Goal: Task Accomplishment & Management: Manage account settings

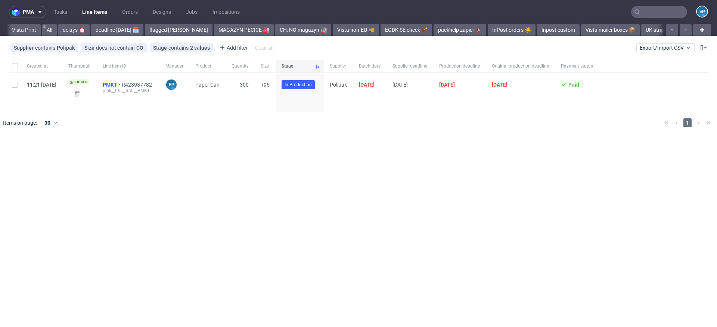
scroll to position [0, 953]
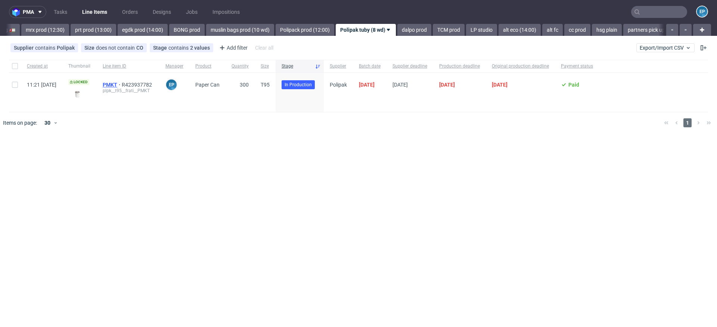
click at [122, 85] on span "PMKT" at bounding box center [112, 85] width 19 height 6
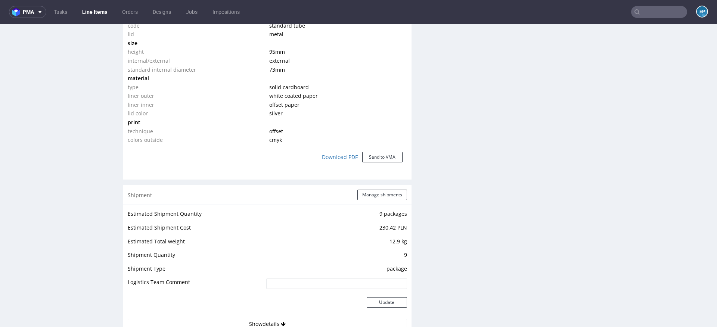
scroll to position [625, 0]
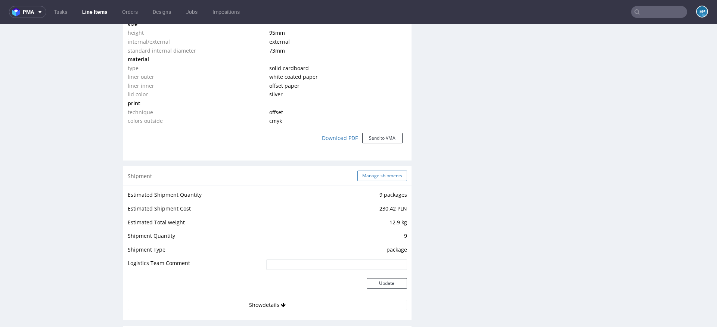
click at [370, 176] on button "Manage shipments" at bounding box center [383, 176] width 50 height 10
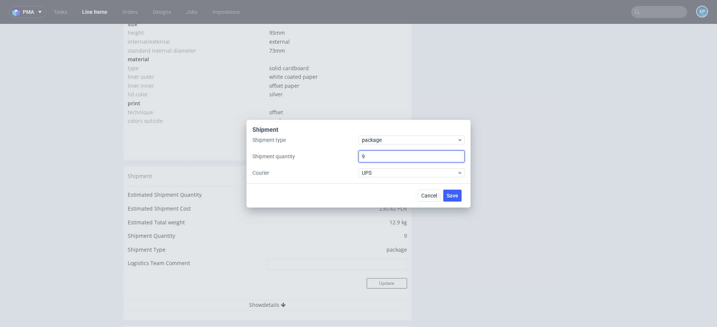
click at [371, 155] on input "9" at bounding box center [412, 157] width 106 height 12
type input "3"
click at [448, 194] on span "Save" at bounding box center [453, 195] width 12 height 5
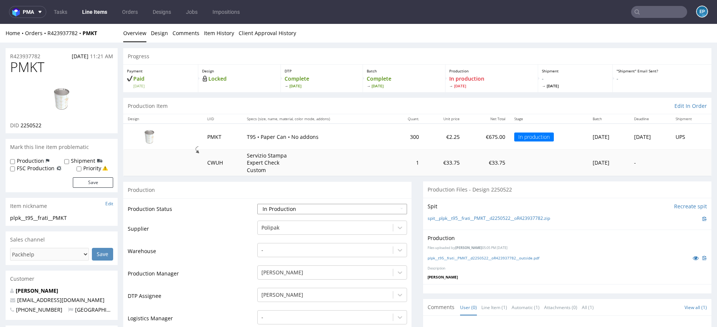
click at [304, 207] on select "Waiting for Artwork Waiting for Diecut Waiting for Mockup Waiting for DTP Waiti…" at bounding box center [332, 209] width 150 height 10
select select "production_complete"
click at [257, 204] on select "Waiting for Artwork Waiting for Diecut Waiting for Mockup Waiting for DTP Waiti…" at bounding box center [332, 209] width 150 height 10
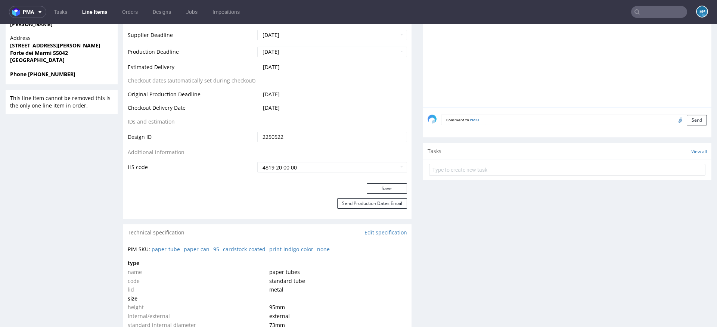
scroll to position [349, 0]
click at [375, 188] on button "Save" at bounding box center [387, 190] width 40 height 10
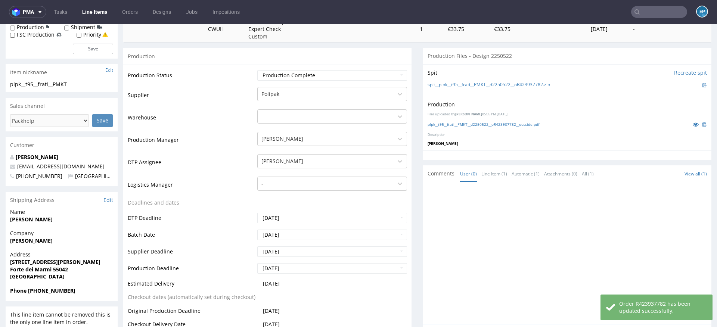
scroll to position [0, 0]
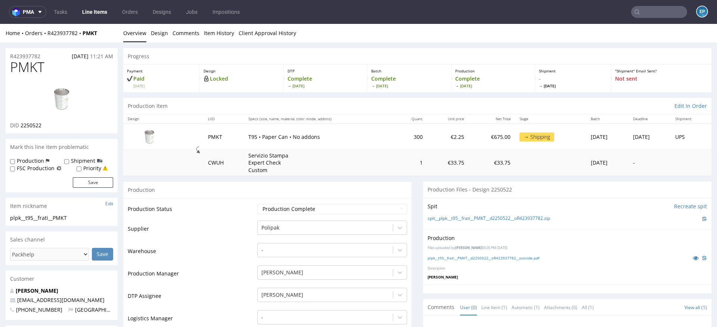
click at [96, 13] on link "Line Items" at bounding box center [95, 12] width 34 height 12
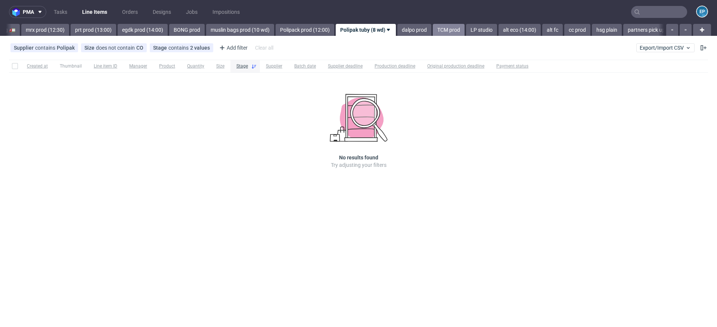
click at [433, 31] on link "TCM prod" at bounding box center [449, 30] width 32 height 12
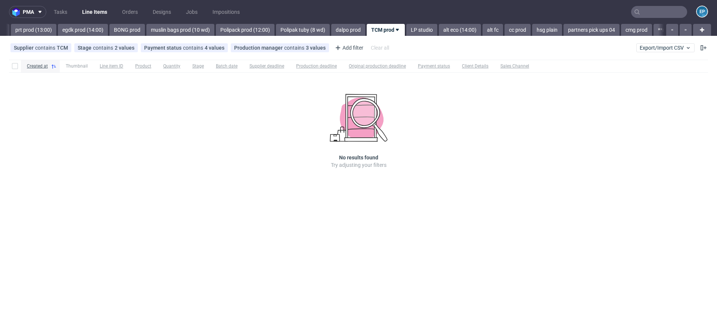
scroll to position [0, 1033]
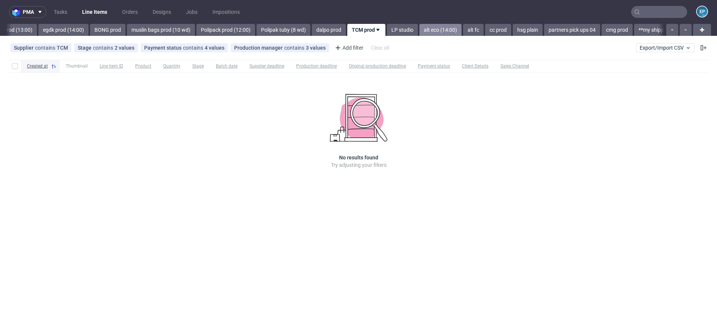
click at [420, 30] on link "alt eco (14:00)" at bounding box center [441, 30] width 42 height 12
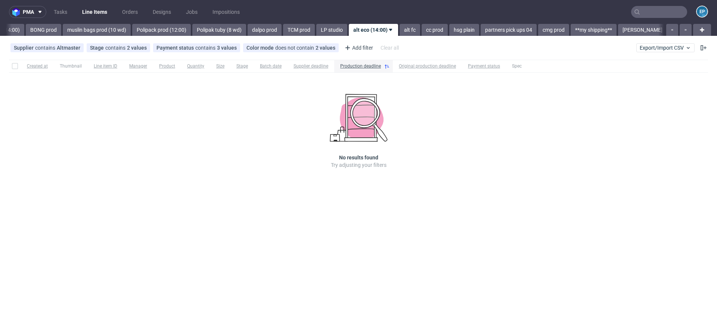
scroll to position [0, 1104]
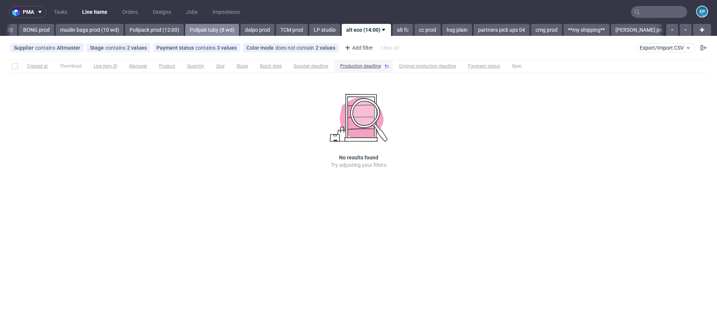
click at [185, 30] on link "Polipak tuby (8 wd)" at bounding box center [212, 30] width 54 height 12
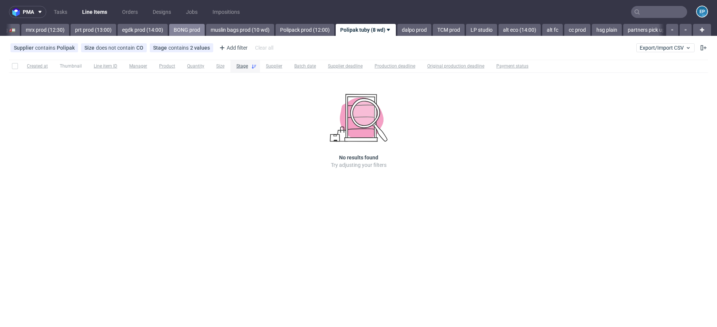
click at [169, 32] on link "BONG prod" at bounding box center [186, 30] width 35 height 12
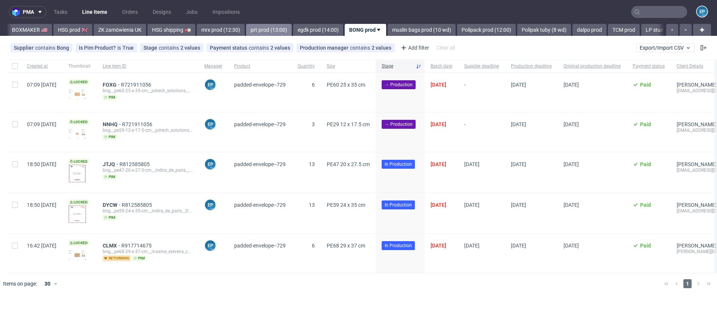
scroll to position [0, 777]
click at [12, 85] on input "checkbox" at bounding box center [15, 85] width 6 height 6
checkbox input "true"
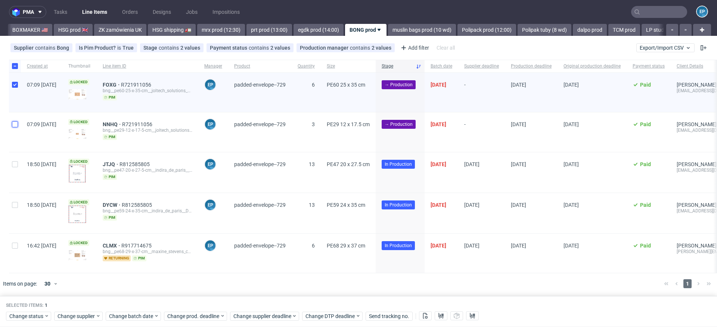
click at [12, 123] on input "checkbox" at bounding box center [15, 124] width 6 height 6
checkbox input "true"
click at [131, 316] on span "Change batch date" at bounding box center [131, 316] width 45 height 7
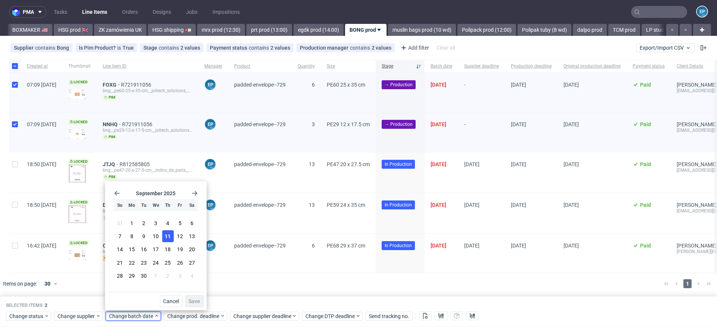
click at [164, 239] on button "11" at bounding box center [168, 237] width 12 height 12
click at [193, 299] on span "Save" at bounding box center [195, 301] width 12 height 5
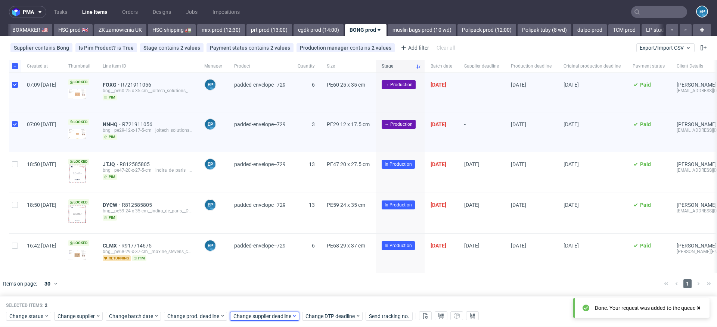
click at [258, 313] on span "Change supplier deadline" at bounding box center [262, 316] width 58 height 7
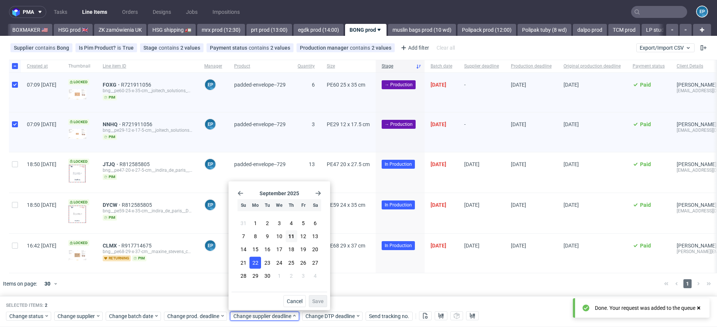
click at [254, 263] on span "22" at bounding box center [256, 262] width 6 height 7
click at [320, 296] on button "Save" at bounding box center [318, 302] width 18 height 12
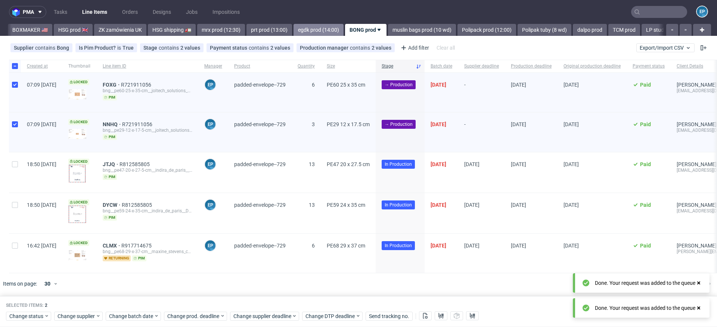
click at [294, 28] on link "egdk prod (14:00)" at bounding box center [319, 30] width 50 height 12
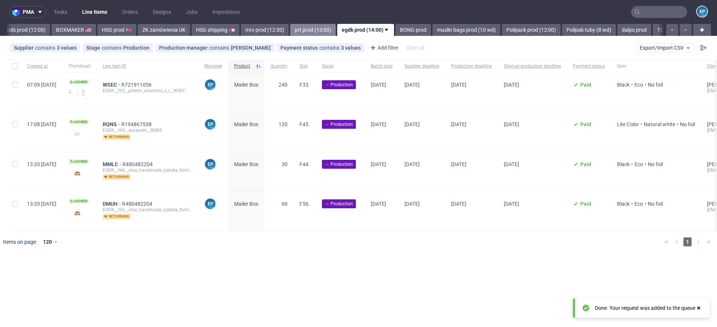
click at [290, 28] on link "prt prod (13:00)" at bounding box center [313, 30] width 46 height 12
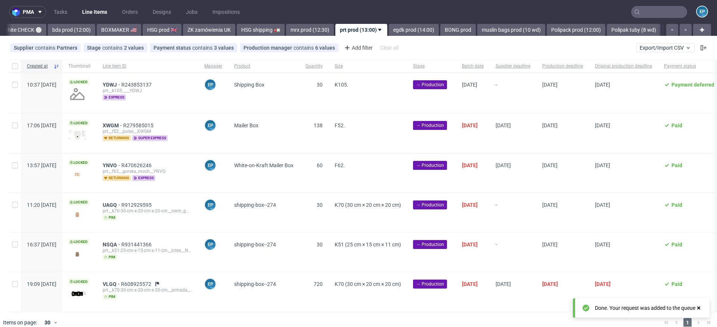
scroll to position [7, 0]
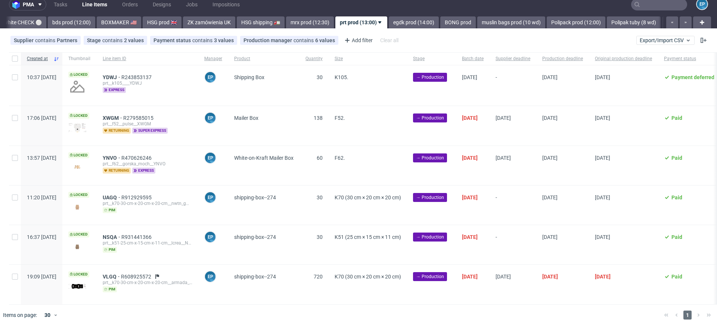
click at [15, 62] on div at bounding box center [15, 58] width 12 height 13
checkbox input "true"
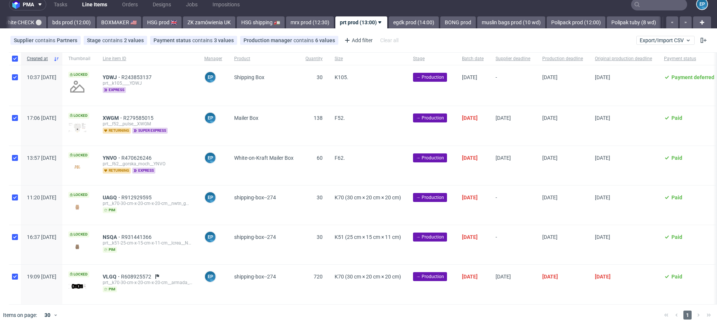
checkbox input "true"
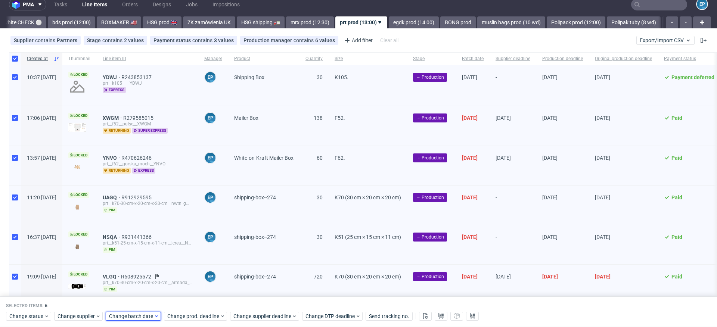
click at [132, 317] on span "Change batch date" at bounding box center [131, 316] width 45 height 7
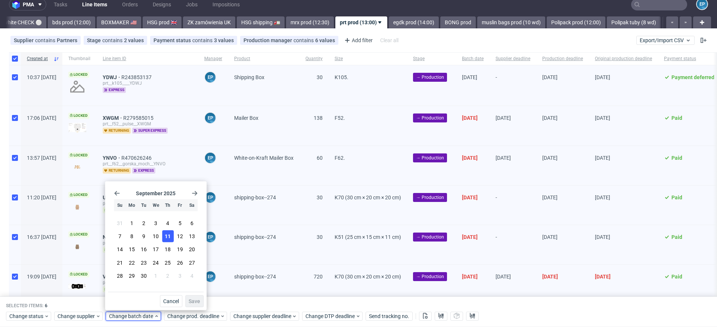
click at [166, 236] on span "11" at bounding box center [168, 236] width 6 height 7
click at [192, 300] on span "Save" at bounding box center [195, 301] width 12 height 5
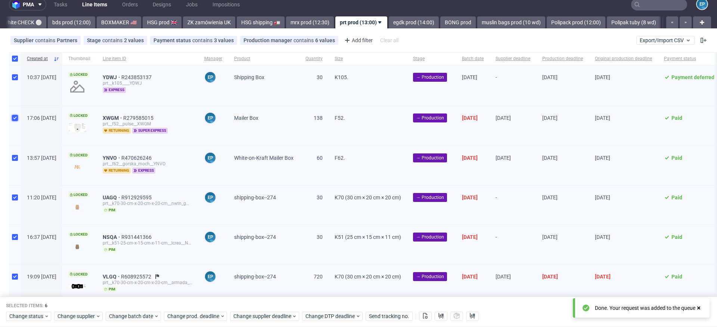
click at [13, 120] on input "checkbox" at bounding box center [15, 118] width 6 height 6
checkbox input "false"
click at [273, 318] on span "Change supplier deadline" at bounding box center [262, 316] width 58 height 7
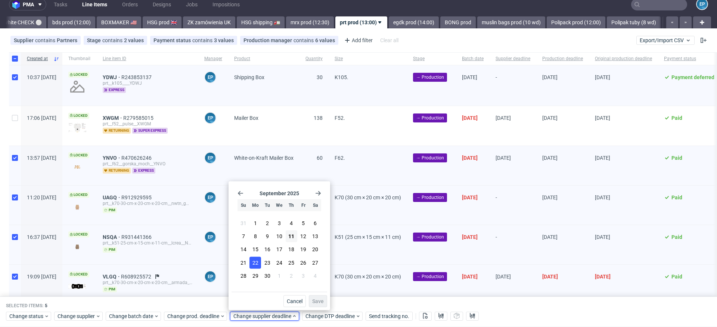
click at [256, 263] on span "22" at bounding box center [256, 262] width 6 height 7
click at [321, 303] on span "Save" at bounding box center [318, 301] width 12 height 5
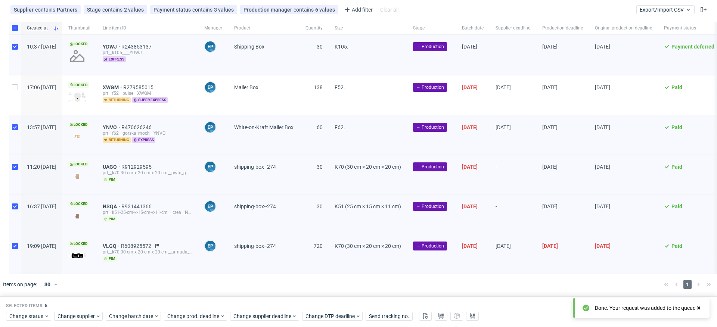
scroll to position [0, 0]
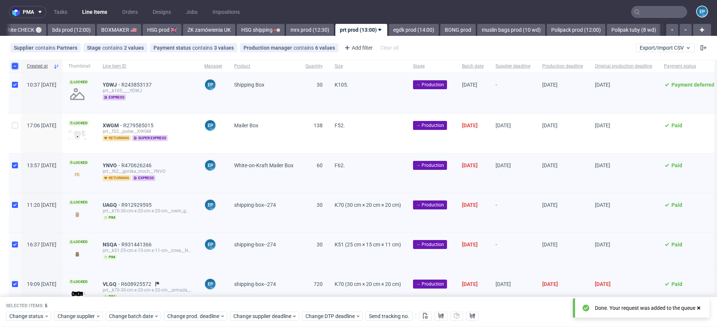
click at [15, 65] on input "checkbox" at bounding box center [15, 66] width 6 height 6
checkbox input "false"
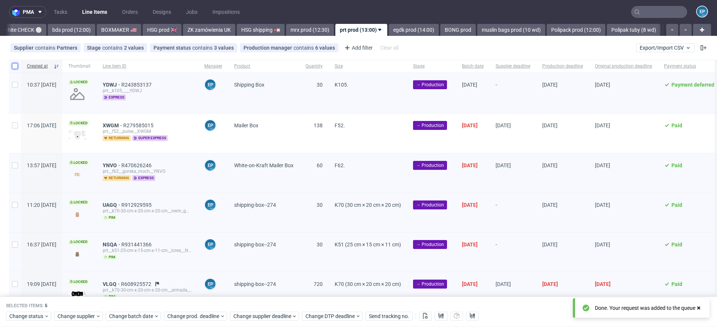
checkbox input "false"
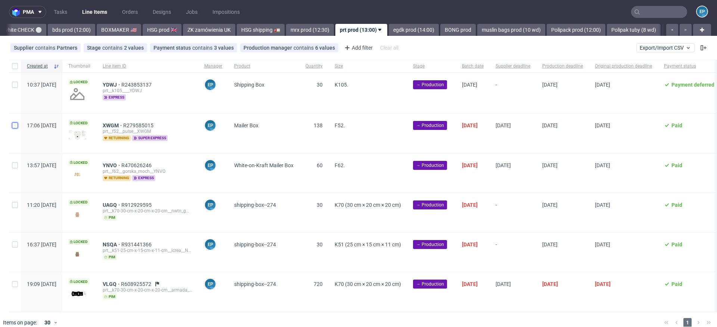
click at [17, 125] on input "checkbox" at bounding box center [15, 126] width 6 height 6
checkbox input "true"
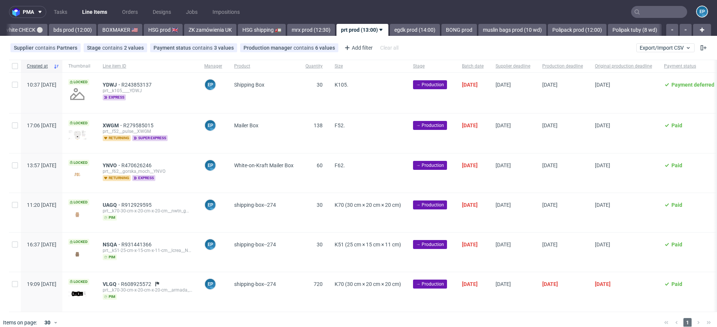
scroll to position [0, 689]
click at [15, 66] on input "checkbox" at bounding box center [15, 66] width 6 height 6
checkbox input "true"
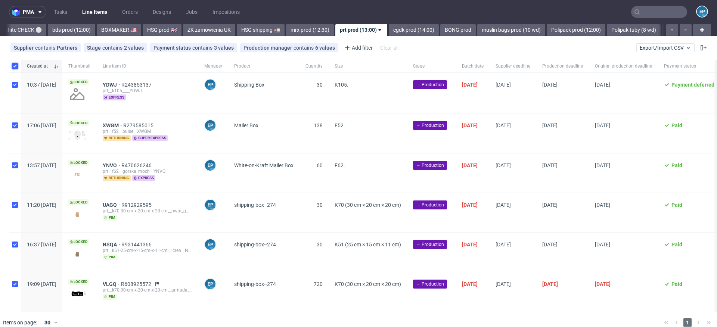
checkbox input "true"
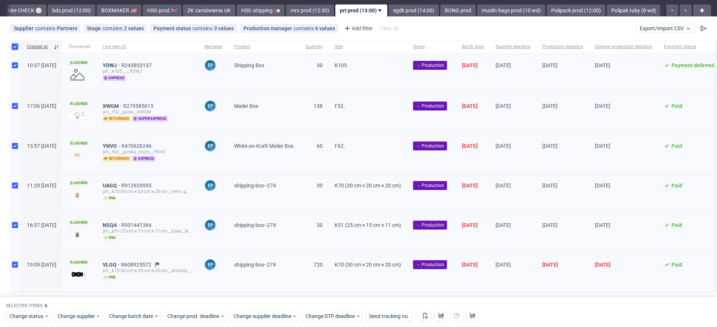
scroll to position [38, 0]
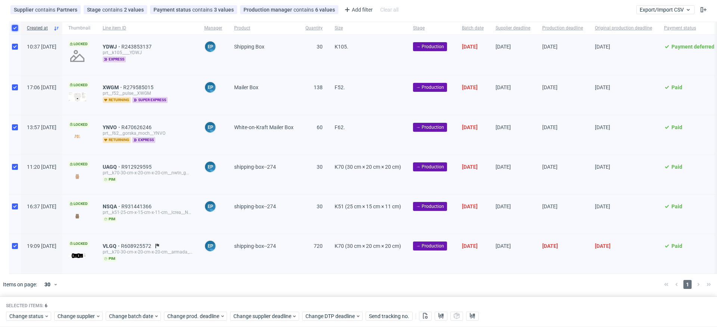
click at [13, 28] on input "checkbox" at bounding box center [15, 28] width 6 height 6
checkbox input "false"
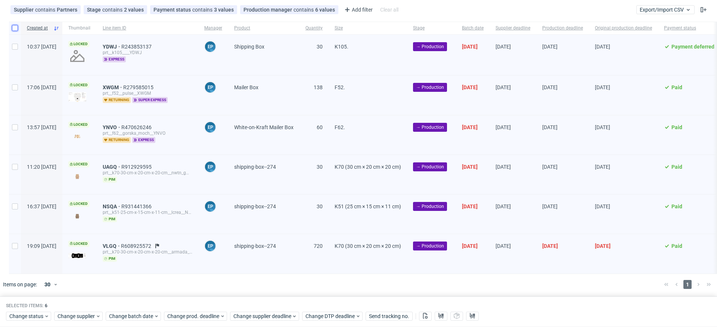
checkbox input "false"
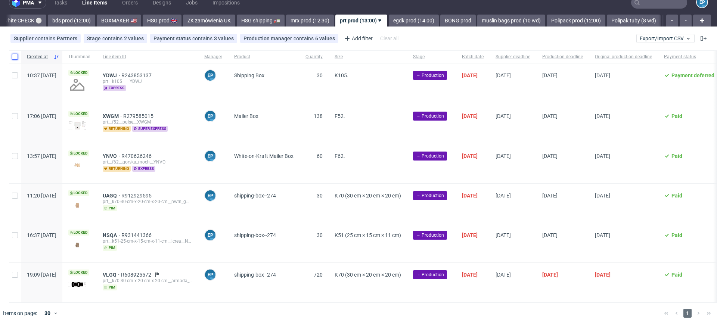
scroll to position [7, 0]
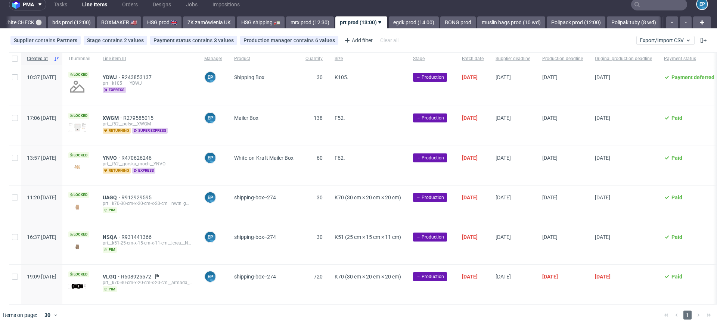
click at [20, 279] on div at bounding box center [15, 284] width 12 height 39
checkbox input "true"
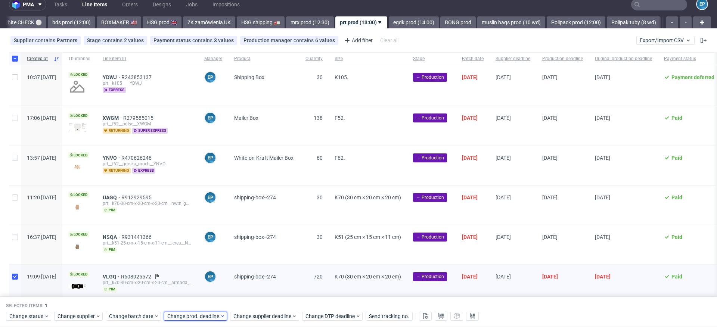
click at [182, 318] on span "Change prod. deadline" at bounding box center [193, 316] width 53 height 7
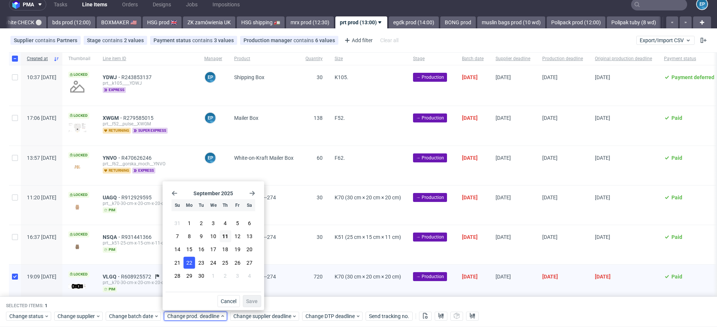
click at [191, 264] on span "22" at bounding box center [189, 262] width 6 height 7
click at [254, 300] on span "Save" at bounding box center [252, 301] width 12 height 5
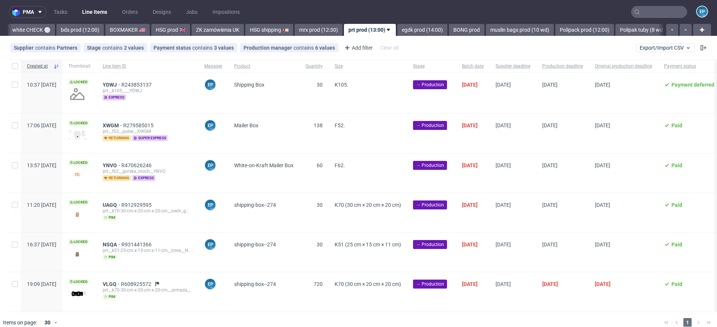
scroll to position [0, 689]
click at [12, 68] on input "checkbox" at bounding box center [15, 66] width 6 height 6
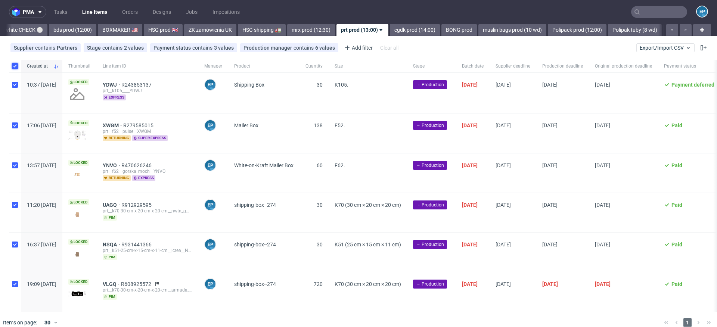
checkbox input "true"
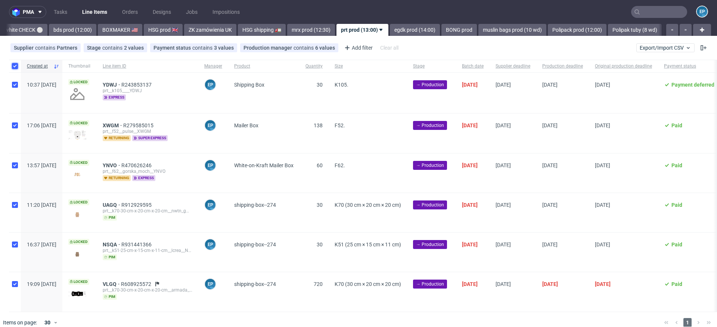
checkbox input "true"
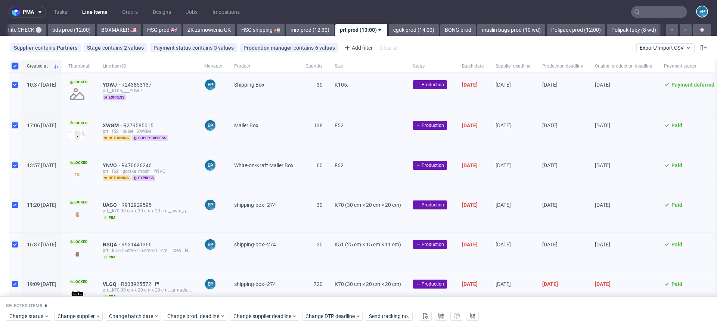
scroll to position [38, 0]
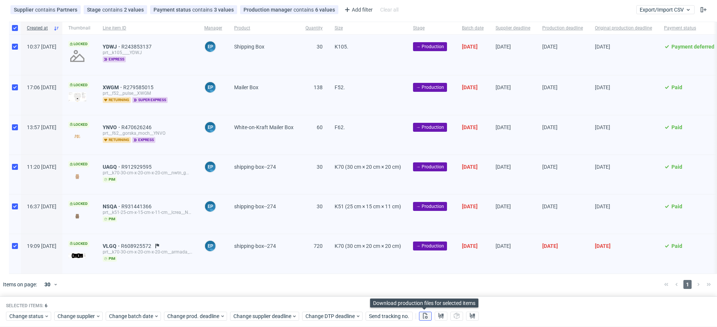
click at [427, 316] on button at bounding box center [425, 316] width 13 height 9
click at [440, 316] on use at bounding box center [441, 316] width 5 height 6
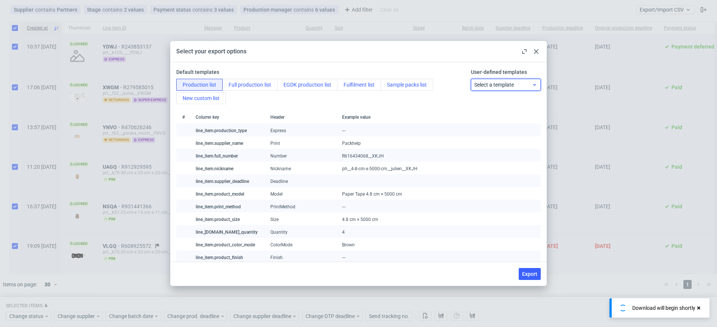
click at [497, 86] on span "Select a template" at bounding box center [503, 84] width 58 height 7
click at [494, 118] on div "prt production list" at bounding box center [506, 115] width 64 height 13
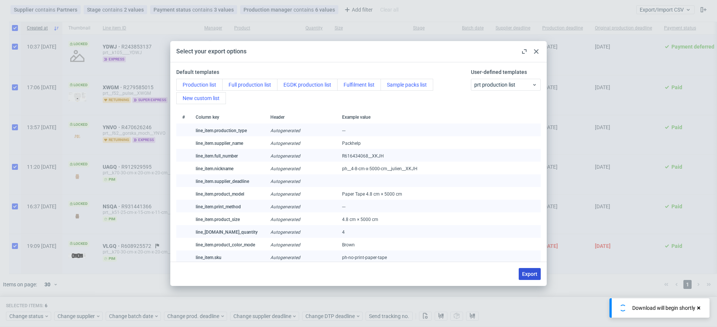
click at [532, 276] on span "Export" at bounding box center [529, 274] width 15 height 5
checkbox input "false"
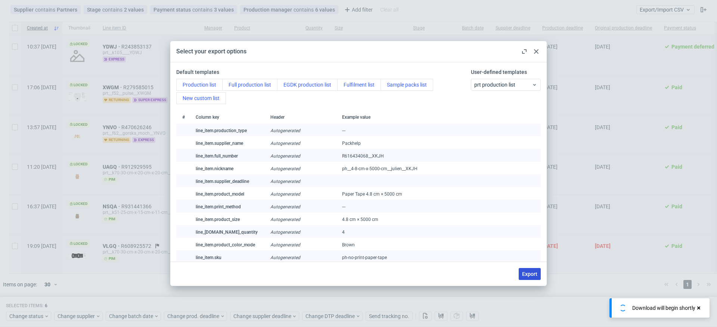
checkbox input "false"
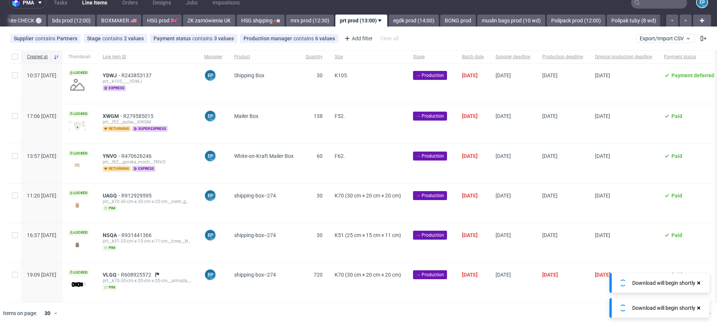
scroll to position [7, 0]
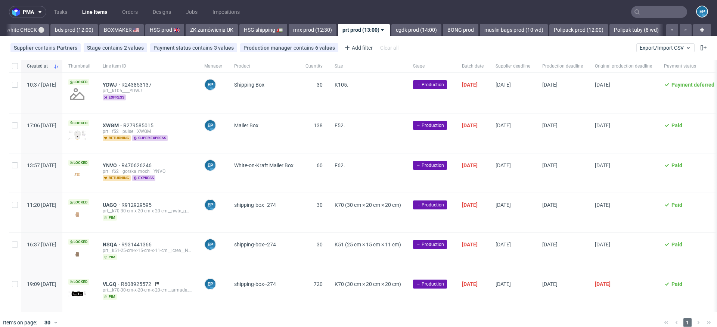
scroll to position [0, 689]
click at [13, 64] on input "checkbox" at bounding box center [15, 66] width 6 height 6
checkbox input "true"
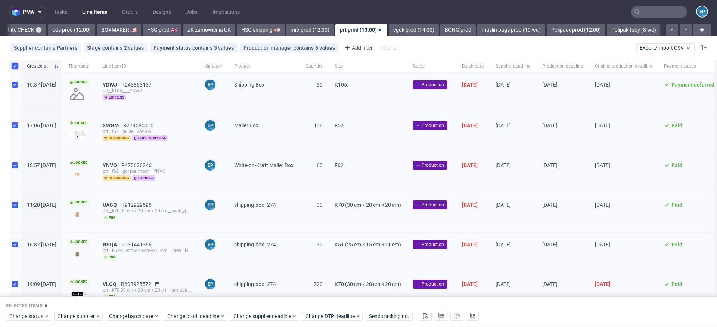
checkbox input "true"
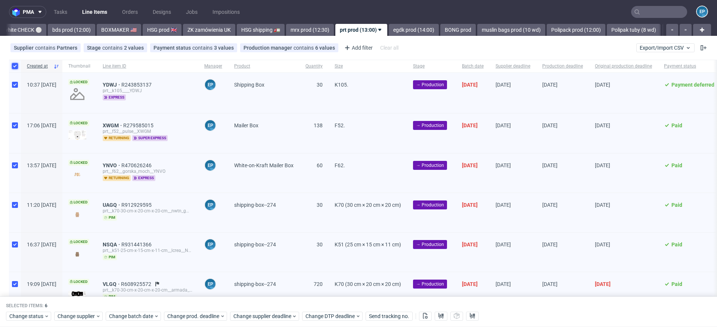
checkbox input "true"
click at [27, 315] on span "Change status" at bounding box center [26, 316] width 35 height 7
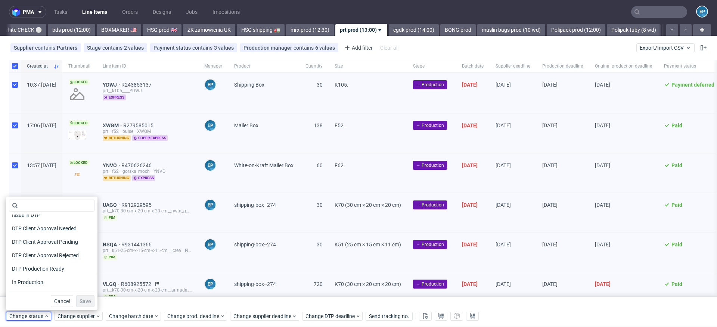
scroll to position [52, 0]
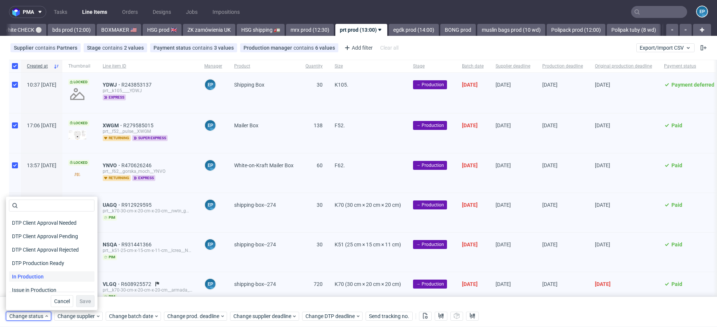
click at [31, 273] on span "In Production" at bounding box center [28, 277] width 38 height 10
click at [76, 300] on button "Save" at bounding box center [85, 302] width 18 height 12
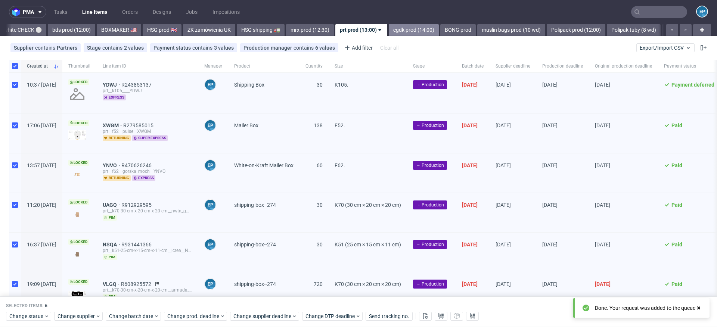
click at [389, 25] on link "egdk prod (14:00)" at bounding box center [414, 30] width 50 height 12
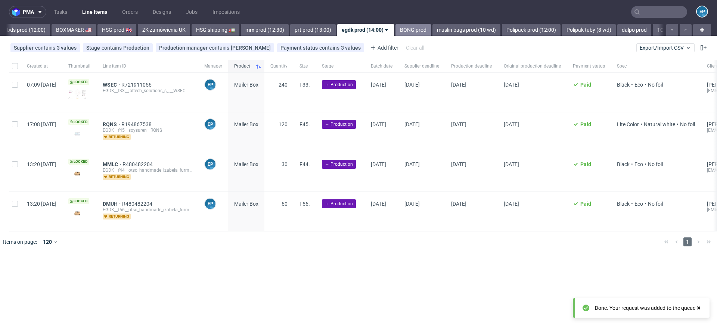
click at [396, 30] on link "BONG prod" at bounding box center [413, 30] width 35 height 12
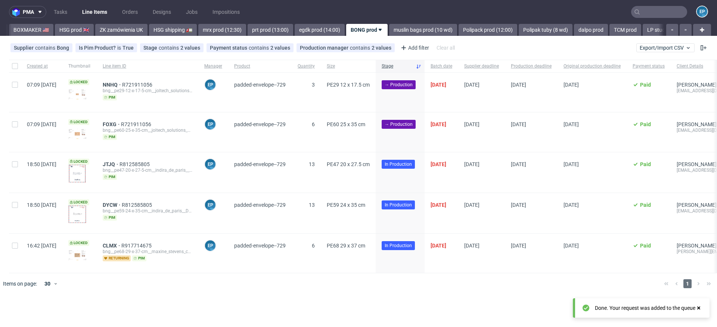
scroll to position [0, 777]
click at [16, 114] on div at bounding box center [15, 131] width 12 height 39
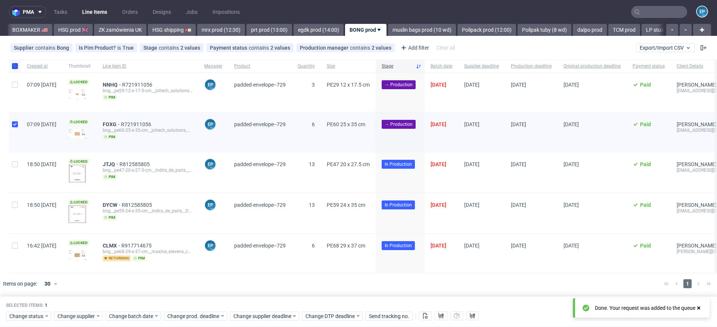
checkbox input "true"
click at [14, 86] on input "checkbox" at bounding box center [15, 85] width 6 height 6
checkbox input "true"
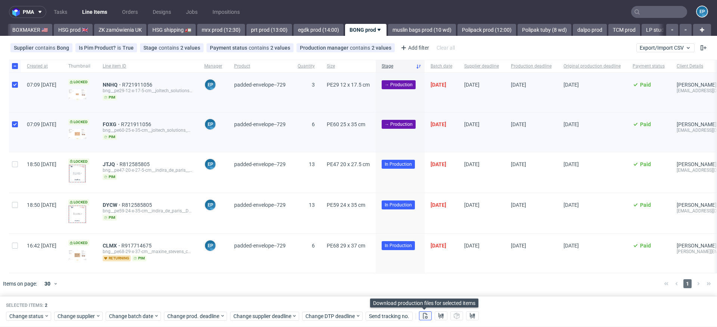
click at [424, 316] on icon at bounding box center [426, 316] width 6 height 6
click at [439, 317] on use at bounding box center [441, 316] width 5 height 6
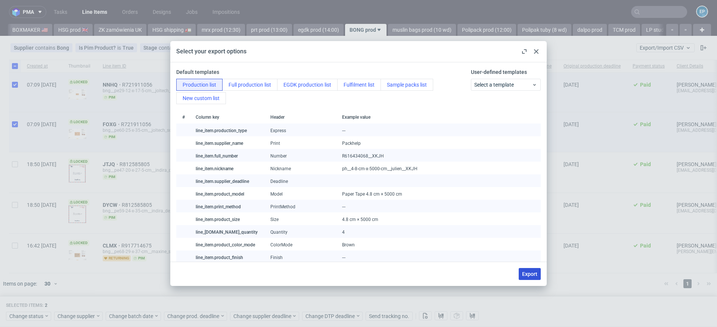
click at [528, 274] on span "Export" at bounding box center [529, 274] width 15 height 5
checkbox input "false"
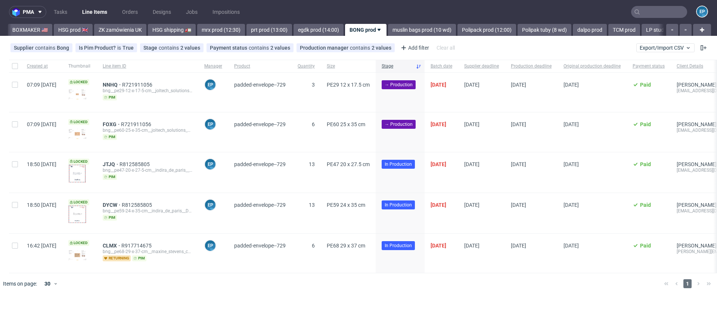
click at [8, 85] on div "Created at Thumbnail Line item ID Manager Product Quantity Size Stage Batch dat…" at bounding box center [358, 167] width 717 height 214
click at [15, 127] on input "checkbox" at bounding box center [15, 124] width 6 height 6
checkbox input "true"
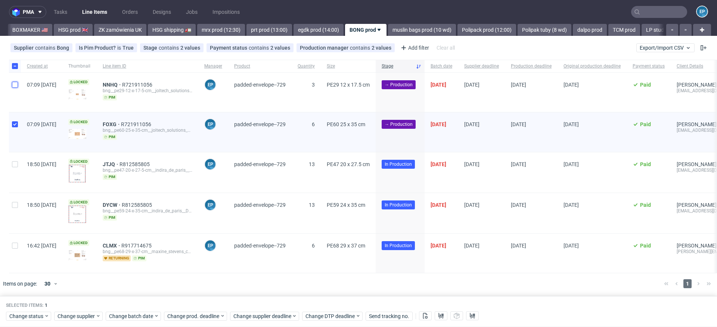
click at [15, 84] on input "checkbox" at bounding box center [15, 85] width 6 height 6
checkbox input "true"
click at [30, 313] on span "Change status" at bounding box center [26, 316] width 35 height 7
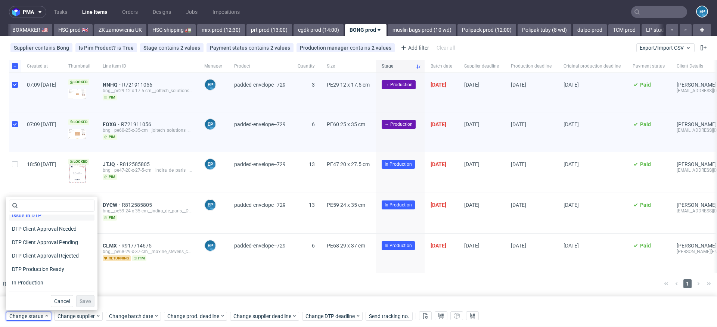
scroll to position [59, 0]
click at [39, 268] on span "In Production" at bounding box center [28, 270] width 38 height 10
click at [74, 294] on div "Cancel Save" at bounding box center [52, 299] width 86 height 15
click at [81, 299] on span "Save" at bounding box center [86, 301] width 12 height 5
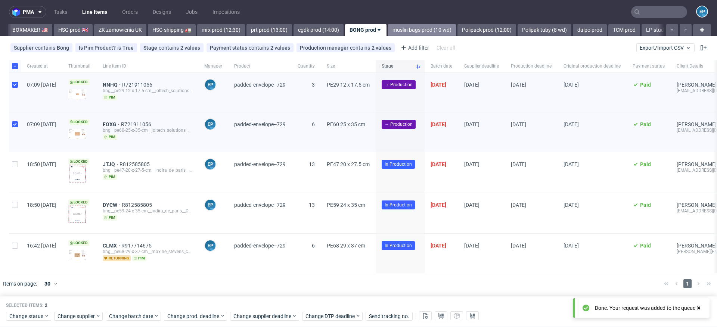
click at [403, 26] on link "muslin bags prod (10 wd)" at bounding box center [422, 30] width 68 height 12
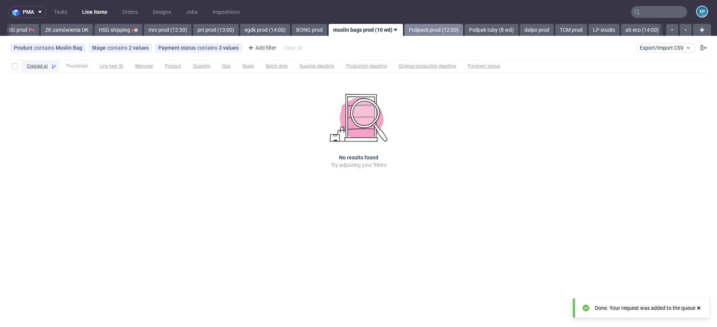
click at [432, 31] on div "Vista Print All delays ⏰ deadline today 🗓️ flagged Ewa 🚩 MAGAZYN PECICE 🏭 CH, N…" at bounding box center [335, 30] width 658 height 12
click at [414, 31] on link "Polipack prod (12:00)" at bounding box center [434, 30] width 59 height 12
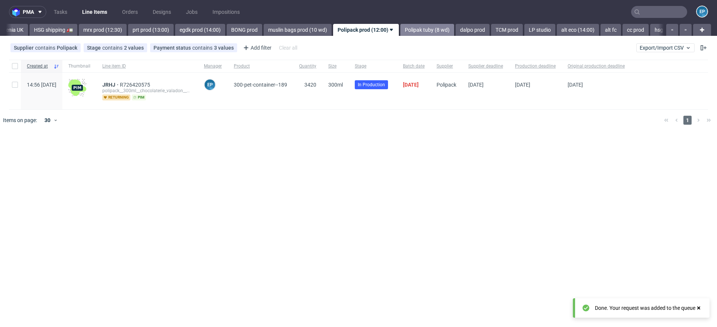
click at [400, 30] on link "Polipak tuby (8 wd)" at bounding box center [427, 30] width 54 height 12
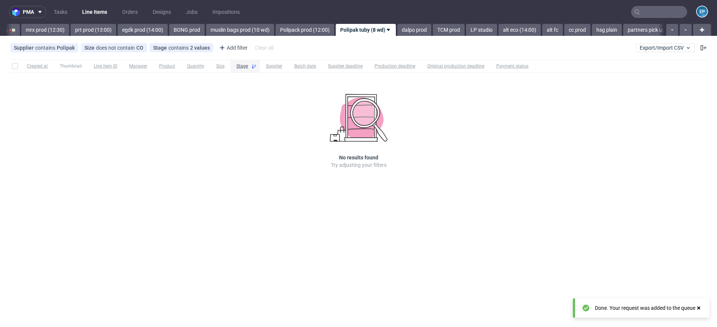
click at [398, 30] on link "dalpo prod" at bounding box center [415, 30] width 34 height 12
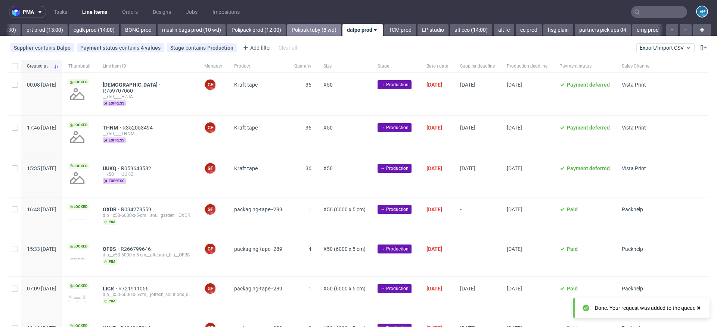
click at [418, 30] on link "LP studio" at bounding box center [433, 30] width 31 height 12
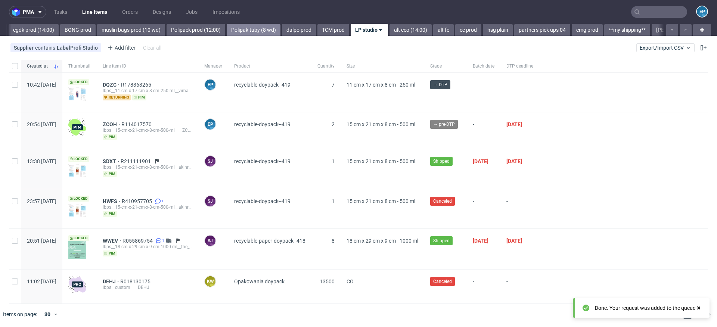
scroll to position [0, 1066]
click at [315, 31] on link "TCM prod" at bounding box center [331, 30] width 32 height 12
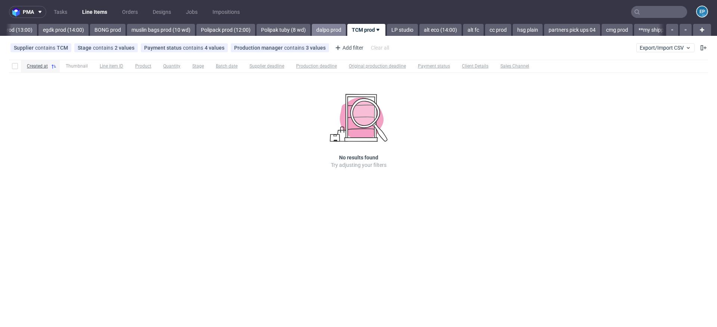
click at [312, 31] on link "dalpo prod" at bounding box center [329, 30] width 34 height 12
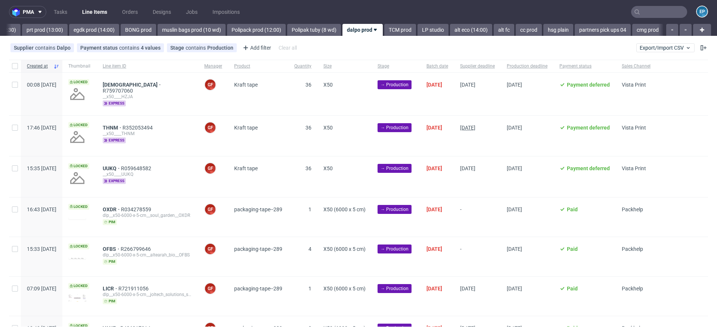
click at [476, 125] on span "25/09/2025" at bounding box center [467, 128] width 15 height 6
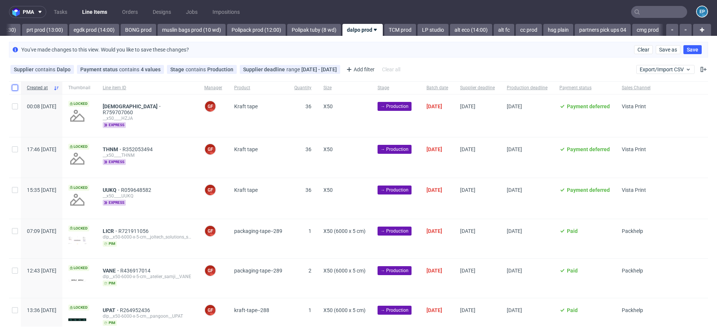
click at [13, 87] on input "checkbox" at bounding box center [15, 88] width 6 height 6
checkbox input "true"
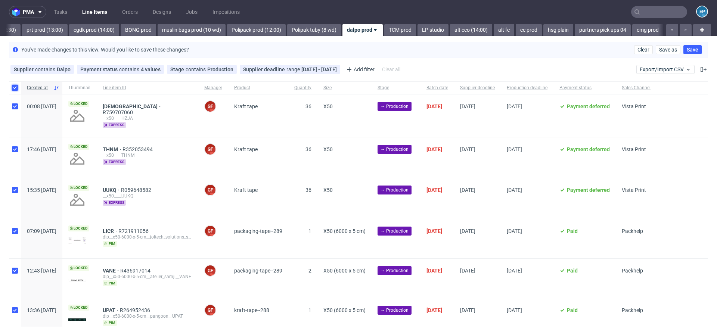
checkbox input "true"
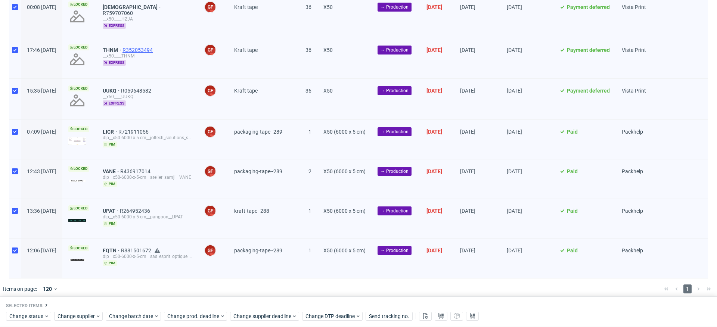
scroll to position [101, 0]
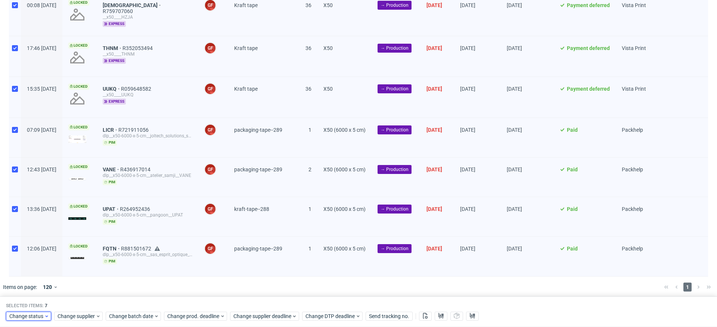
click at [30, 316] on span "Change status" at bounding box center [26, 316] width 35 height 7
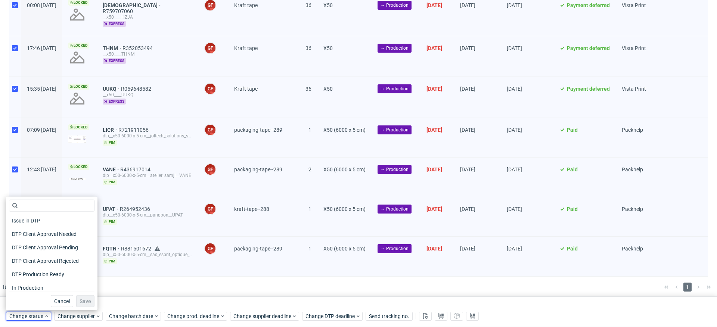
scroll to position [43, 0]
click at [34, 284] on span "In Production" at bounding box center [28, 286] width 38 height 10
click at [85, 301] on button "Save" at bounding box center [85, 302] width 18 height 12
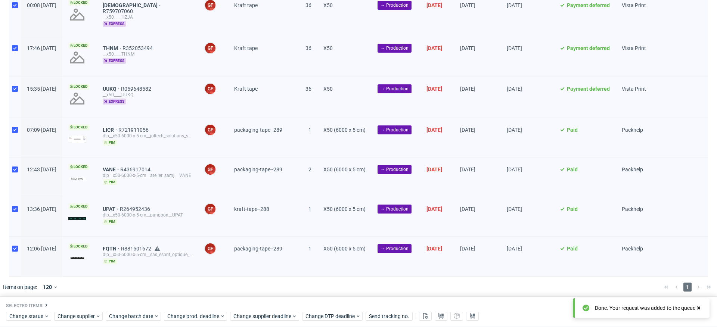
scroll to position [0, 0]
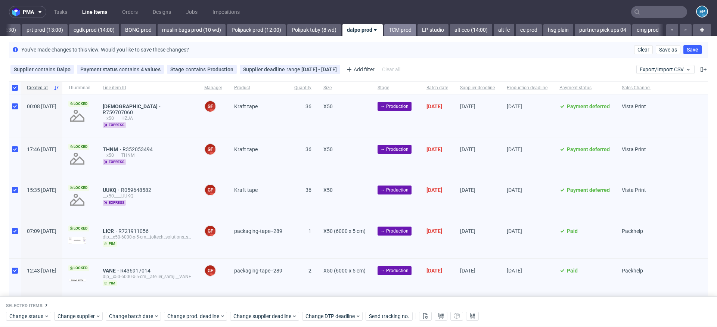
click at [384, 32] on link "TCM prod" at bounding box center [400, 30] width 32 height 12
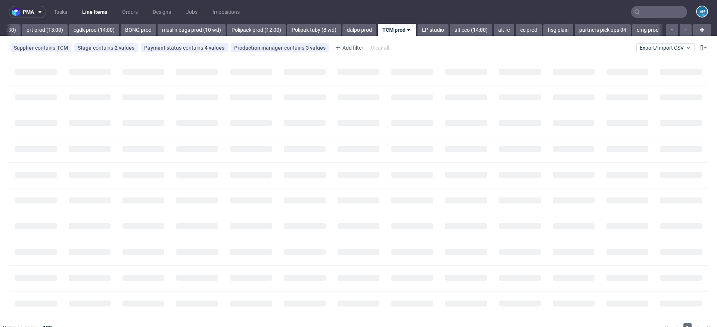
scroll to position [0, 1033]
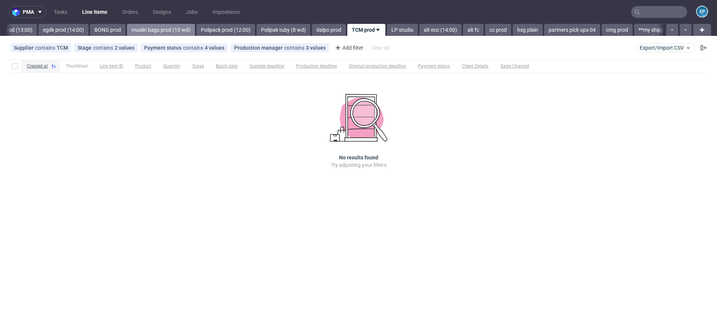
click at [134, 30] on link "muslin bags prod (10 wd)" at bounding box center [161, 30] width 68 height 12
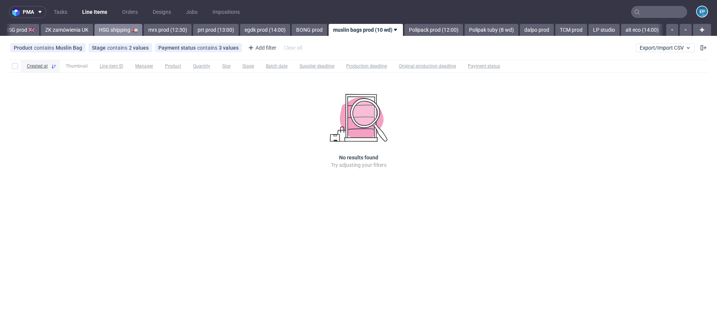
click at [95, 33] on link "HSG shipping 🚛" at bounding box center [119, 30] width 48 height 12
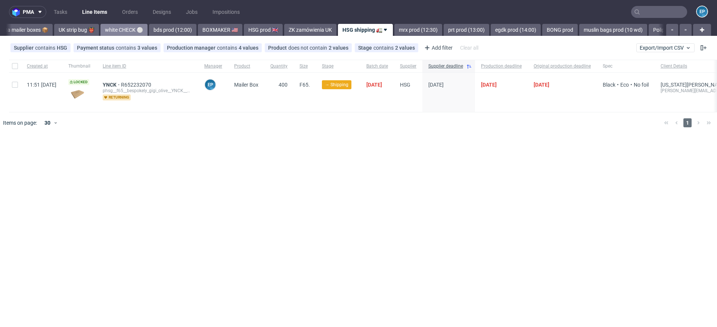
click at [100, 30] on link "white CHECK ⚪️" at bounding box center [123, 30] width 47 height 12
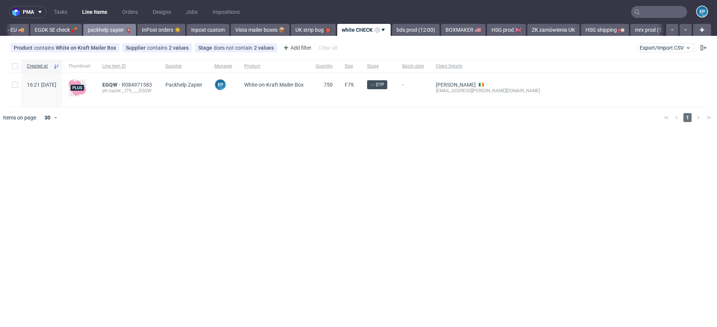
click at [83, 30] on link "packhelp zapier 🧯" at bounding box center [109, 30] width 53 height 12
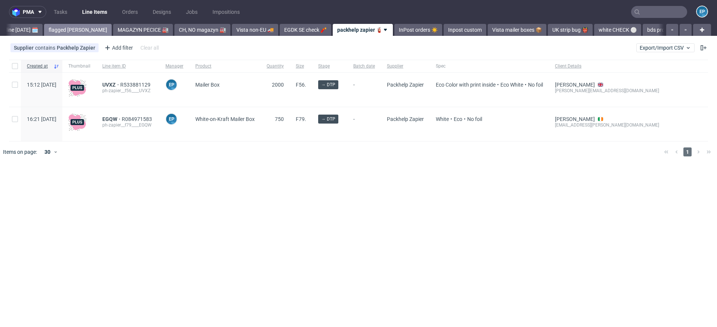
click at [71, 30] on link "flagged [PERSON_NAME]" at bounding box center [78, 30] width 68 height 12
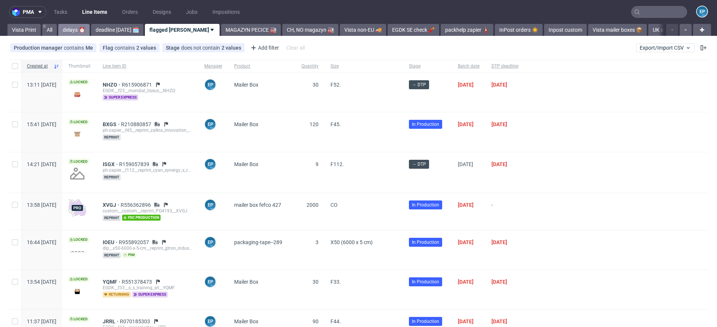
click at [79, 31] on link "delays ⏰" at bounding box center [73, 30] width 31 height 12
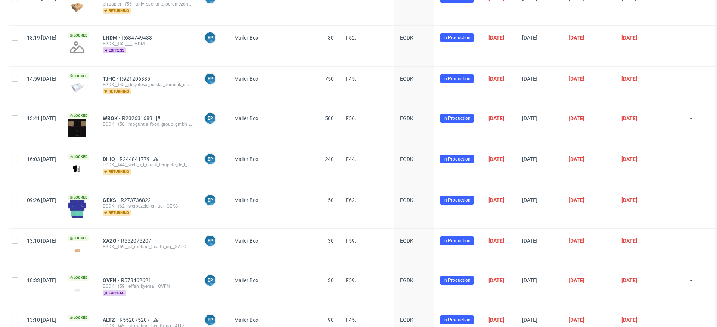
scroll to position [851, 0]
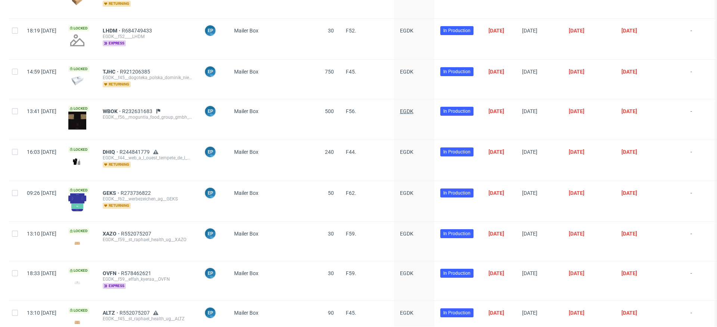
click at [414, 108] on span "EGDK" at bounding box center [406, 111] width 13 height 6
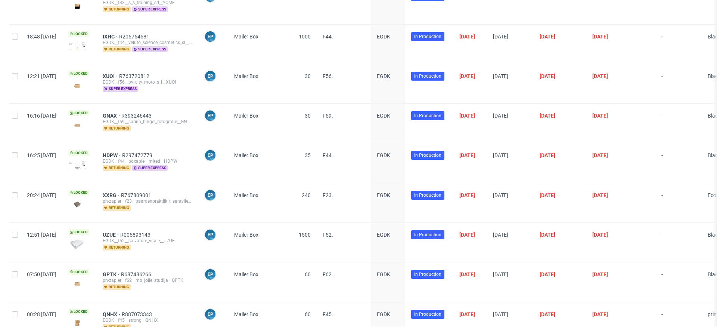
scroll to position [0, 0]
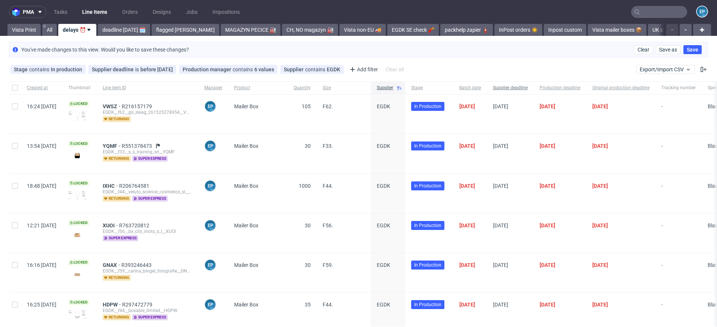
click at [528, 90] on span "Supplier deadline" at bounding box center [510, 88] width 35 height 6
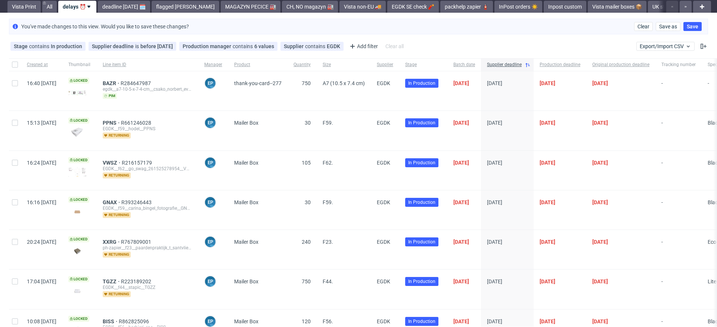
scroll to position [25, 0]
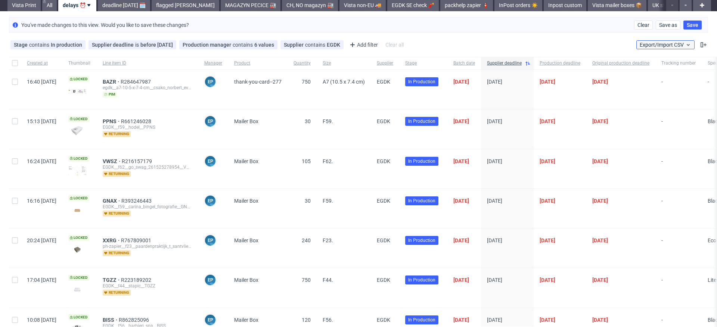
click at [668, 43] on span "Export/Import CSV" at bounding box center [666, 45] width 52 height 6
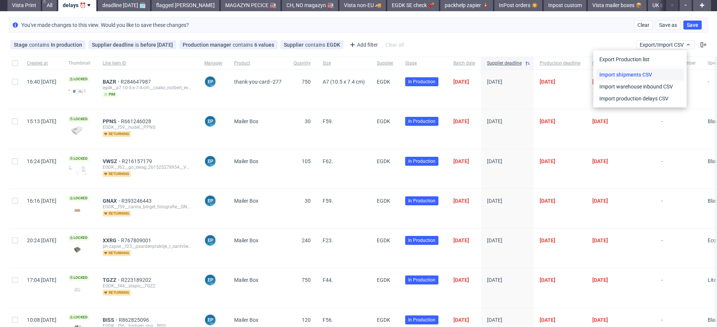
click at [655, 71] on link "Import shipments CSV" at bounding box center [640, 75] width 87 height 12
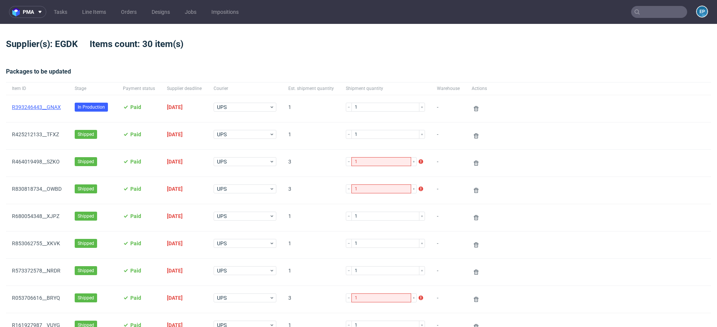
click at [52, 108] on link "﻿R393246443__GNAX" at bounding box center [36, 107] width 49 height 6
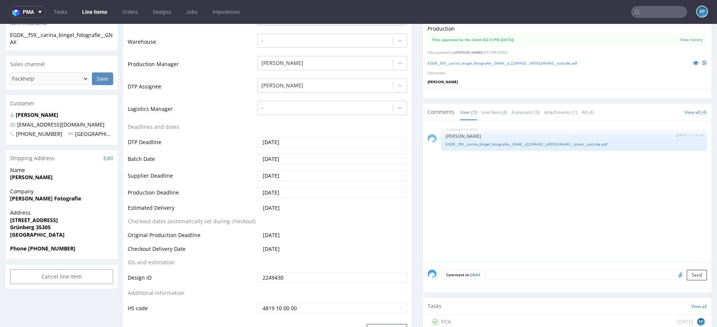
scroll to position [187, 0]
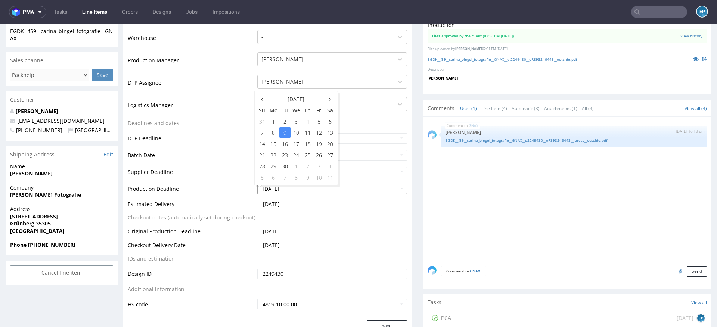
click at [299, 189] on input "2025-09-09" at bounding box center [332, 189] width 150 height 10
click at [317, 132] on td "12" at bounding box center [318, 132] width 11 height 11
type input "2025-09-12"
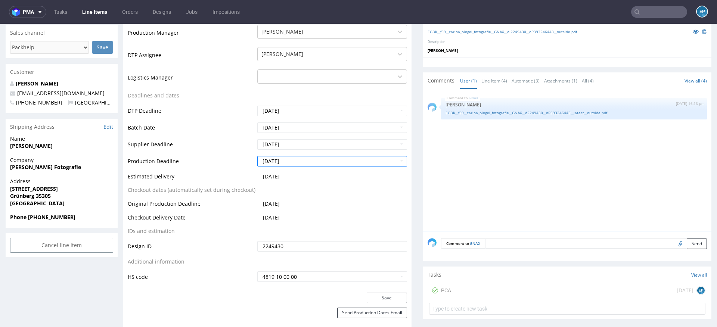
scroll to position [256, 0]
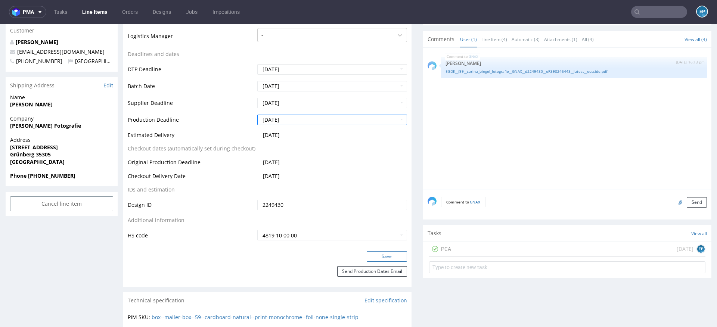
click at [377, 260] on button "Save" at bounding box center [387, 256] width 40 height 10
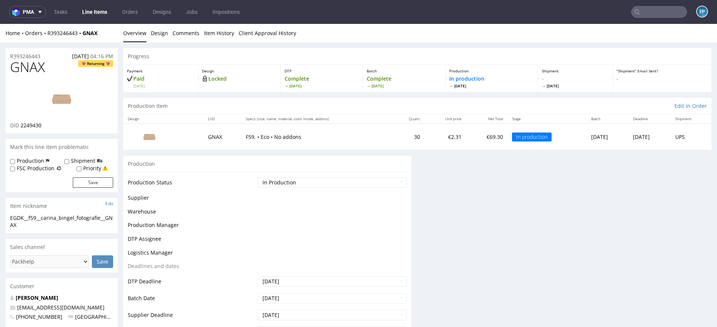
scroll to position [251, 0]
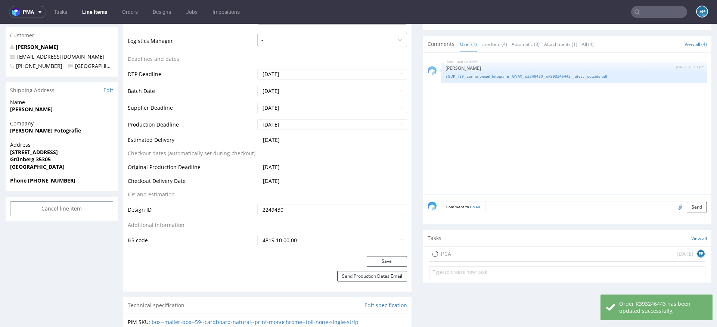
click at [377, 260] on button "Save" at bounding box center [387, 261] width 40 height 10
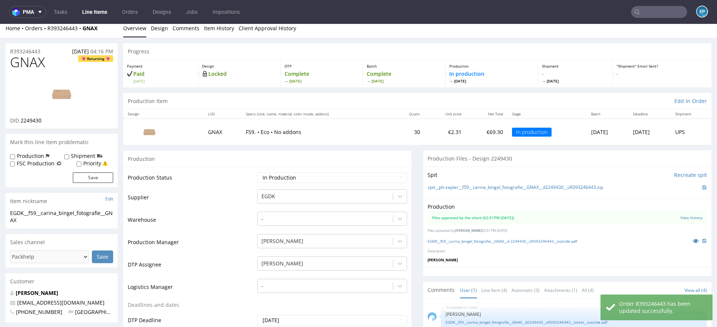
scroll to position [0, 0]
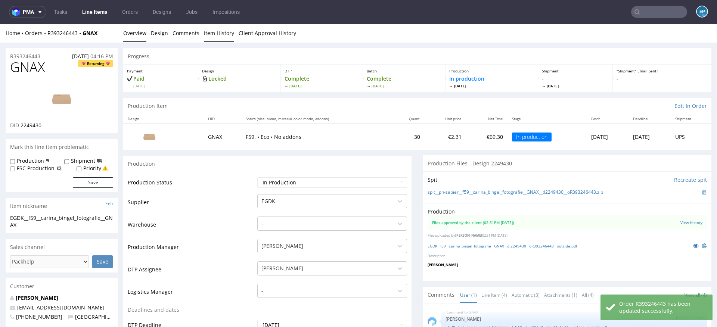
click at [217, 33] on link "Item History" at bounding box center [219, 33] width 30 height 18
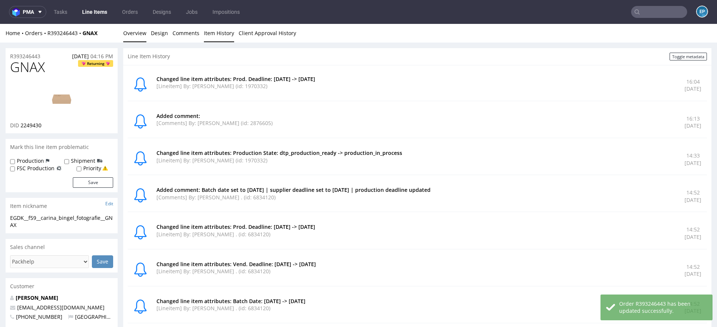
click at [139, 35] on link "Overview" at bounding box center [134, 33] width 23 height 18
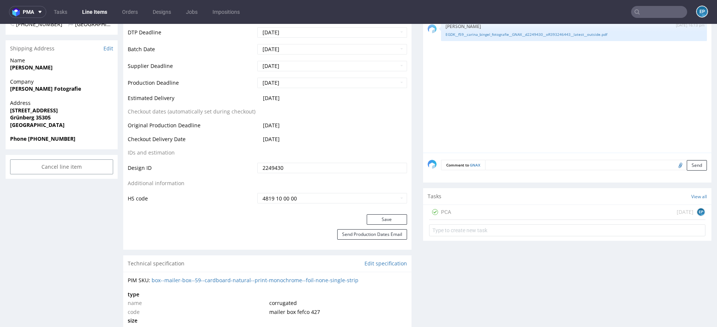
scroll to position [338, 0]
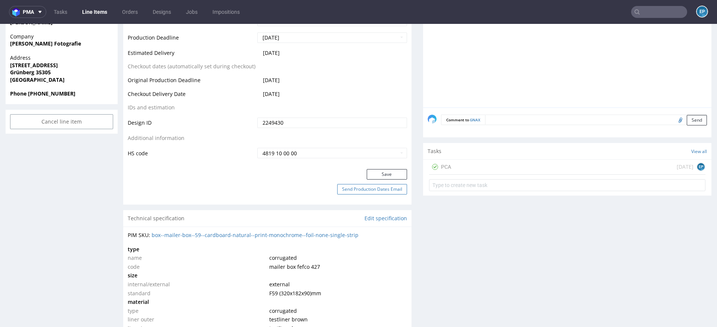
click at [361, 189] on button "Send Production Dates Email" at bounding box center [372, 189] width 70 height 10
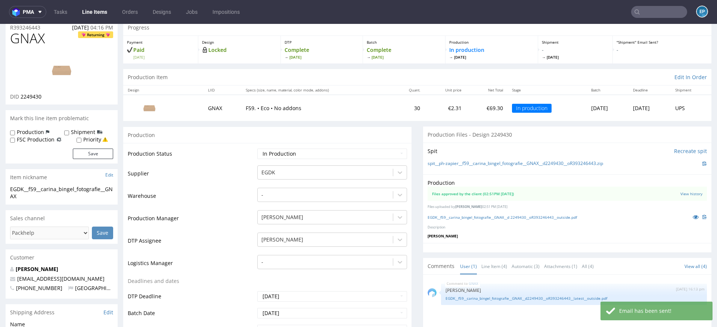
scroll to position [0, 0]
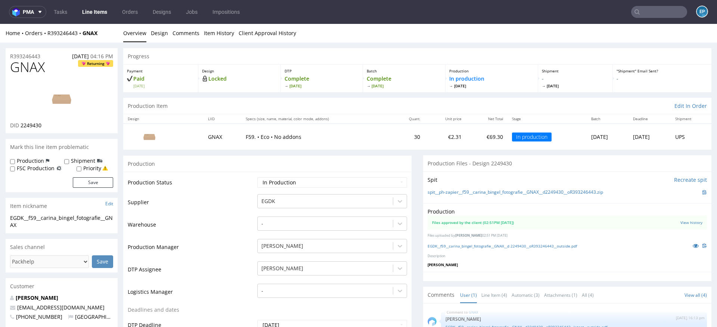
click at [96, 9] on link "Line Items" at bounding box center [95, 12] width 34 height 12
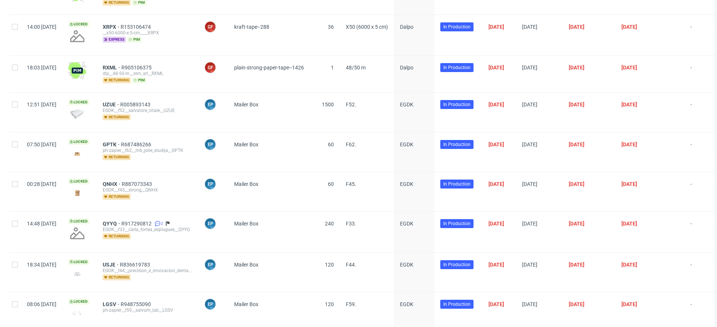
scroll to position [276, 0]
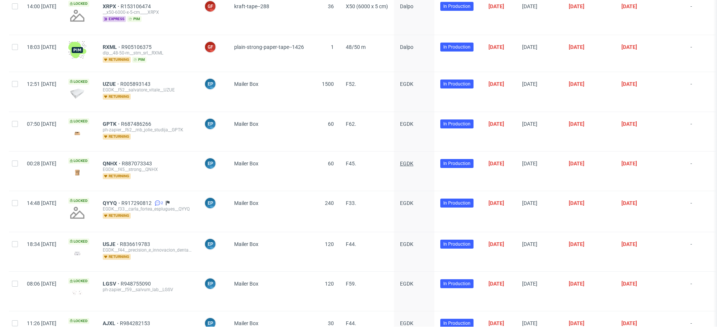
click at [414, 163] on span "EGDK" at bounding box center [406, 164] width 13 height 6
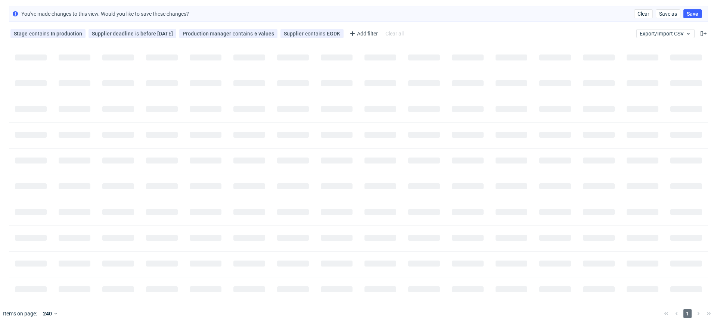
scroll to position [0, 0]
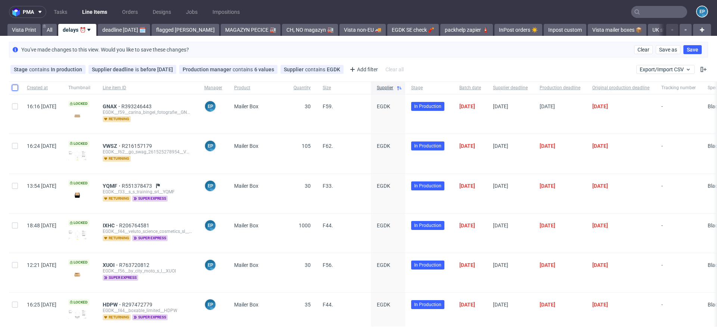
click at [13, 85] on input "checkbox" at bounding box center [15, 88] width 6 height 6
checkbox input "true"
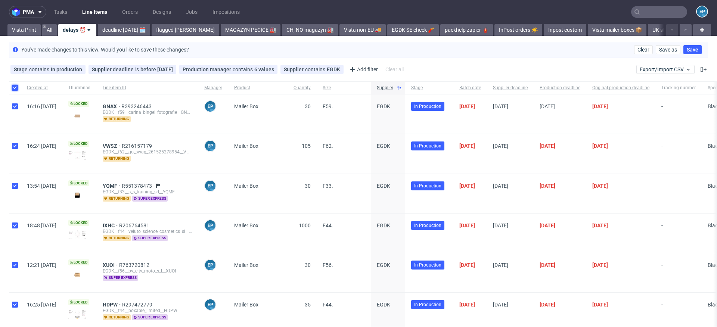
checkbox input "true"
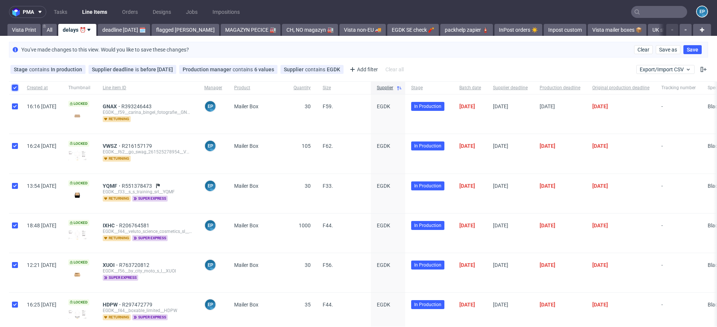
checkbox input "true"
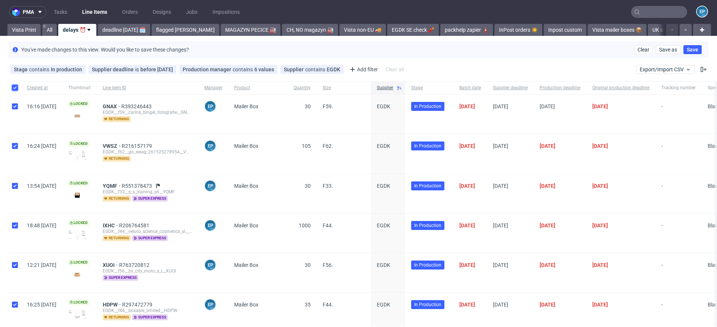
checkbox input "true"
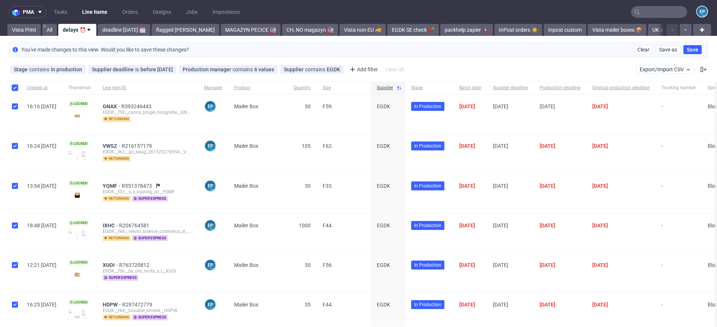
checkbox input "true"
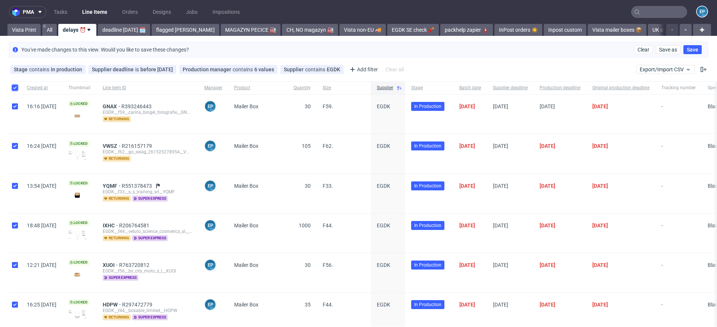
checkbox input "true"
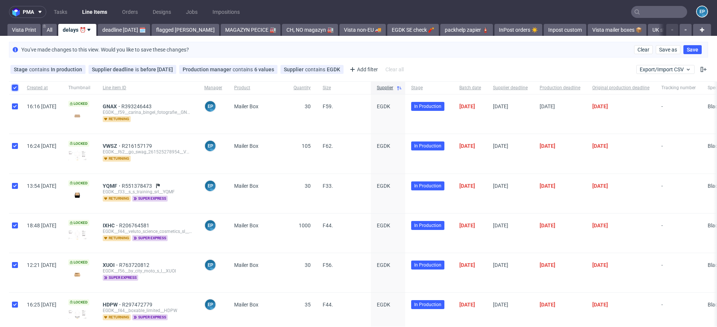
checkbox input "true"
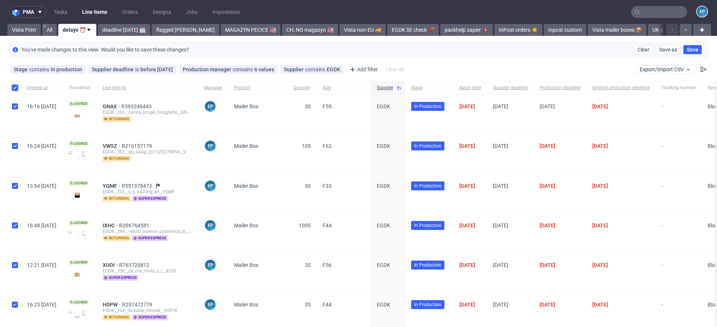
checkbox input "true"
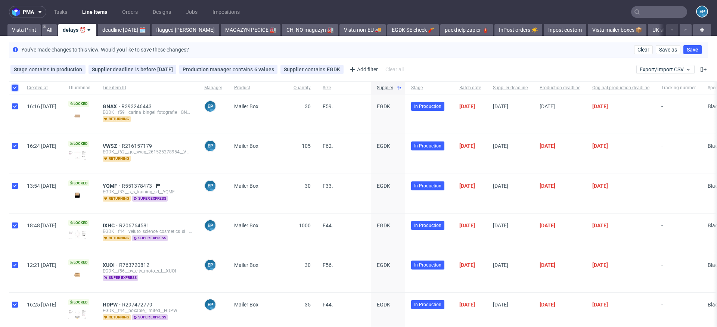
checkbox input "true"
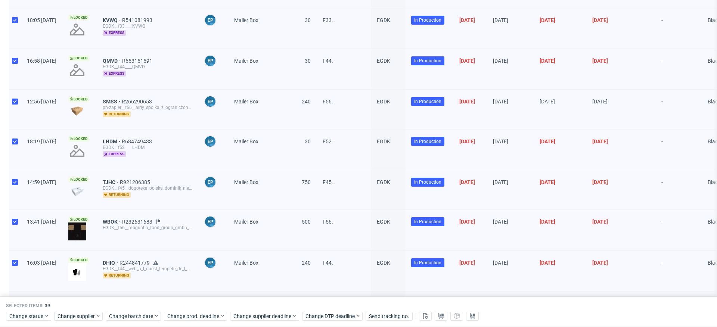
scroll to position [723, 0]
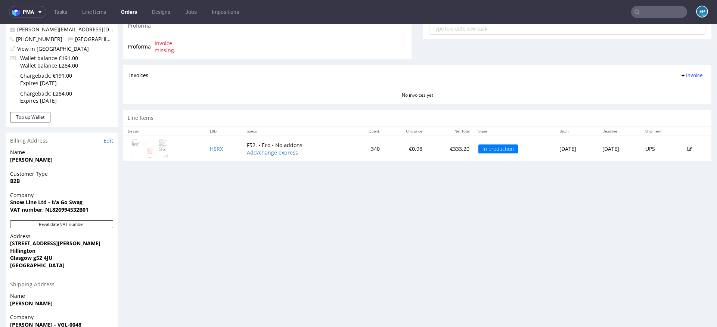
scroll to position [365, 0]
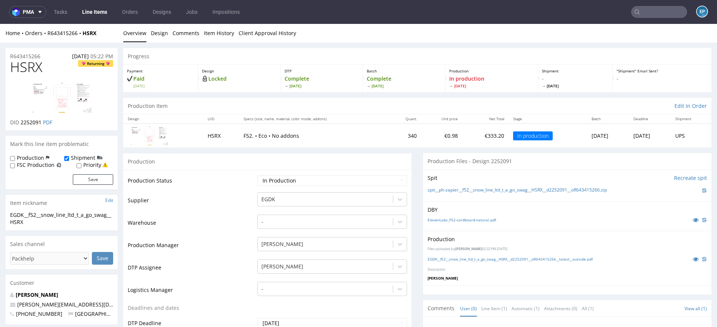
click at [92, 13] on link "Line Items" at bounding box center [95, 12] width 34 height 12
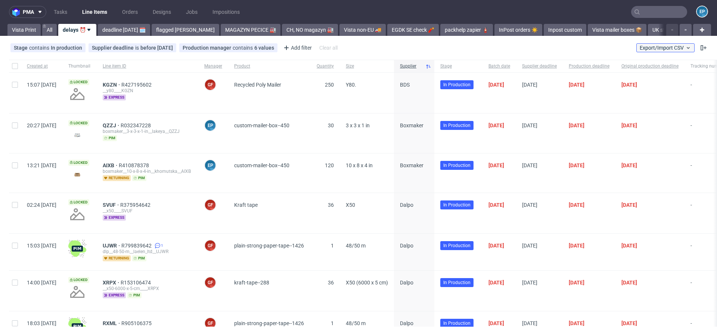
click at [658, 45] on span "Export/Import CSV" at bounding box center [666, 48] width 52 height 6
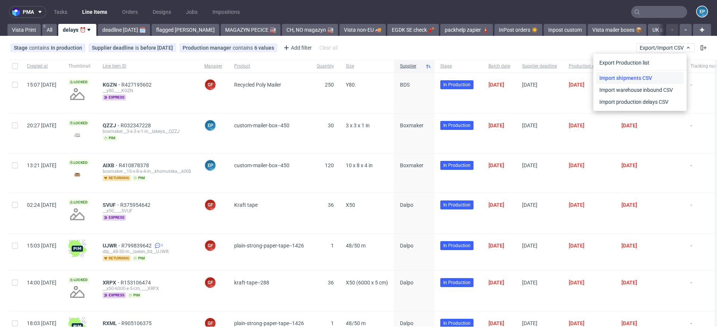
click at [646, 73] on link "Import shipments CSV" at bounding box center [640, 78] width 87 height 12
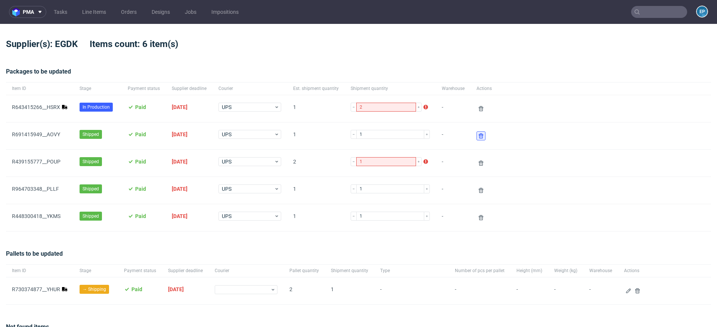
click at [478, 133] on icon at bounding box center [481, 136] width 6 height 6
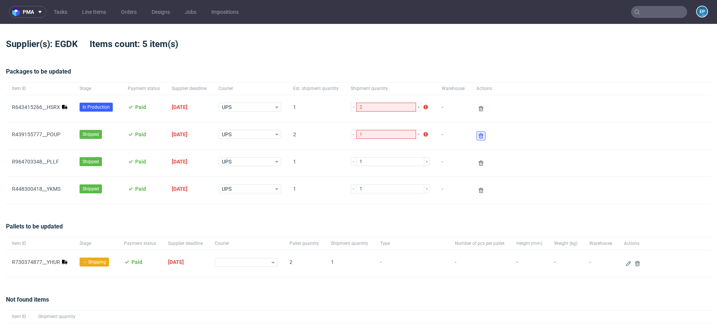
click at [479, 133] on use at bounding box center [481, 135] width 4 height 5
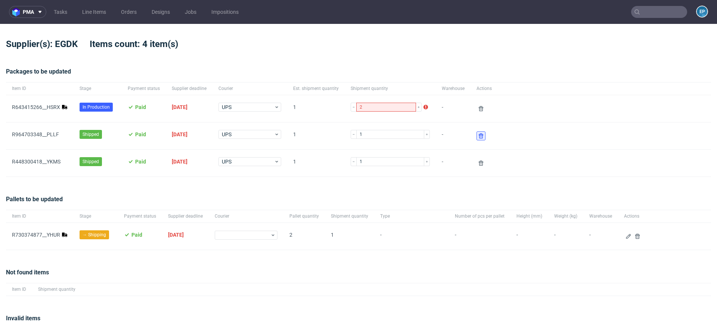
click at [479, 133] on use at bounding box center [481, 135] width 4 height 5
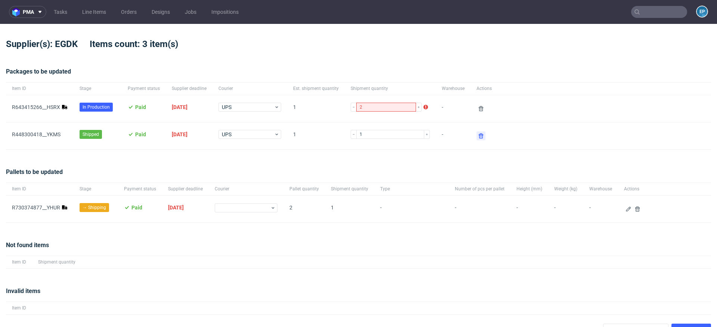
click at [479, 133] on use at bounding box center [481, 135] width 4 height 5
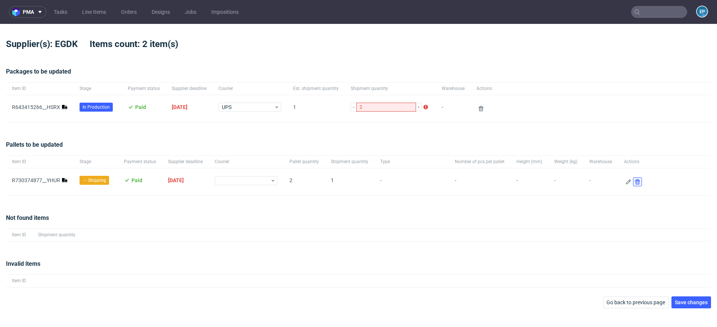
click at [633, 177] on button at bounding box center [637, 181] width 9 height 9
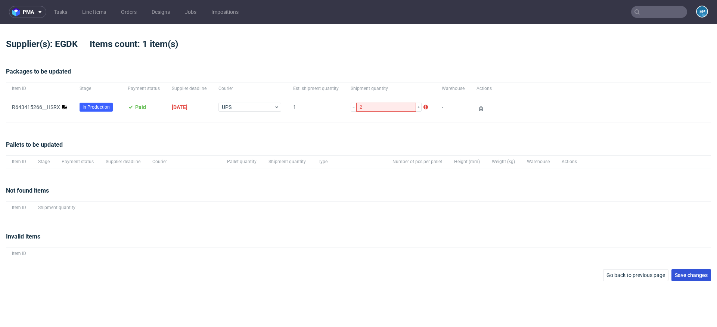
click at [705, 275] on span "Save changes" at bounding box center [691, 275] width 33 height 5
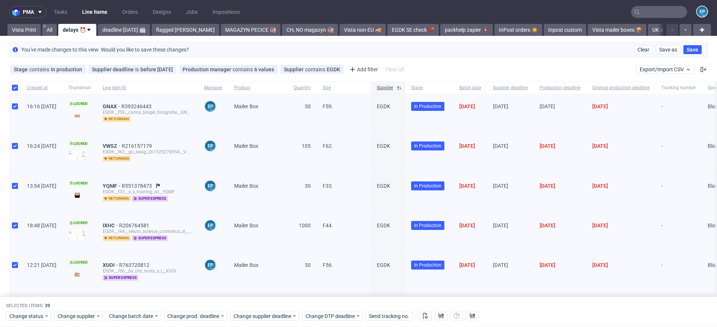
click at [648, 10] on input "text" at bounding box center [659, 12] width 56 height 12
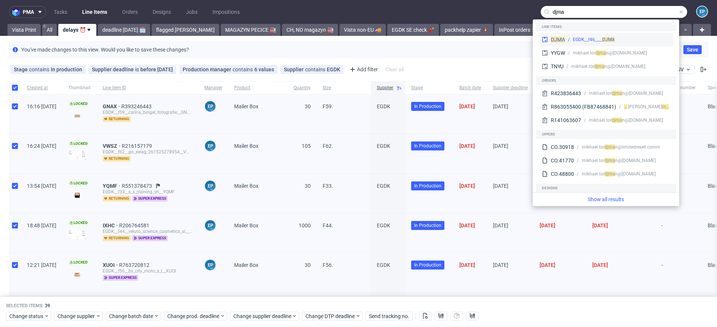
type input "djma"
click at [603, 33] on div "DJMA EGDK__f46____ DJMA" at bounding box center [606, 39] width 134 height 13
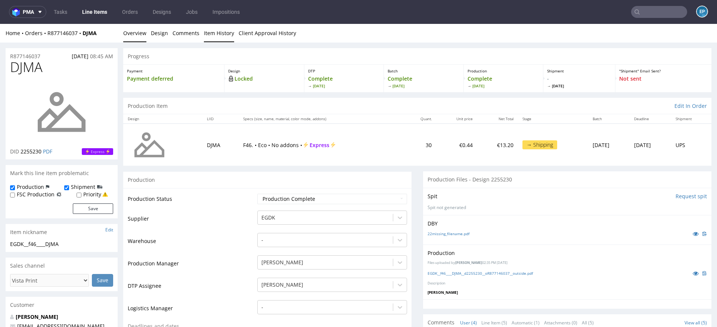
click at [222, 35] on link "Item History" at bounding box center [219, 33] width 30 height 18
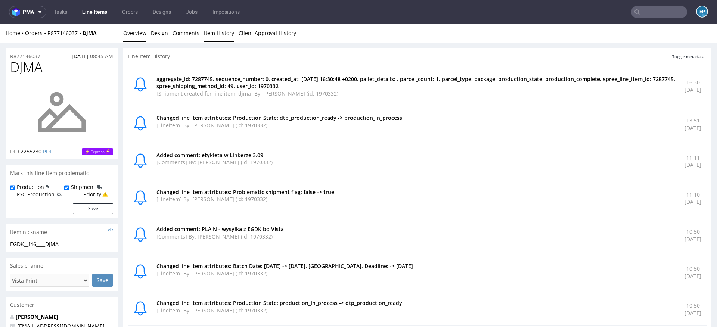
click at [131, 34] on link "Overview" at bounding box center [134, 33] width 23 height 18
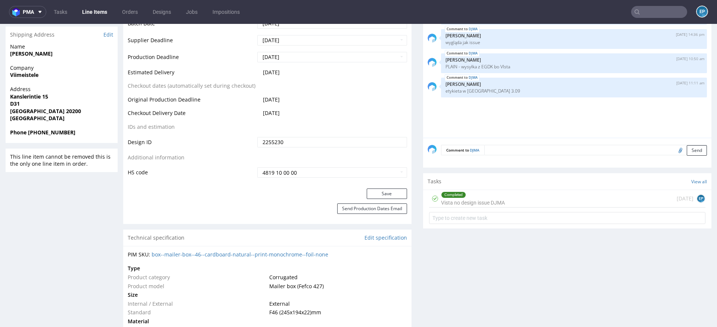
scroll to position [335, 0]
